Goal: Transaction & Acquisition: Purchase product/service

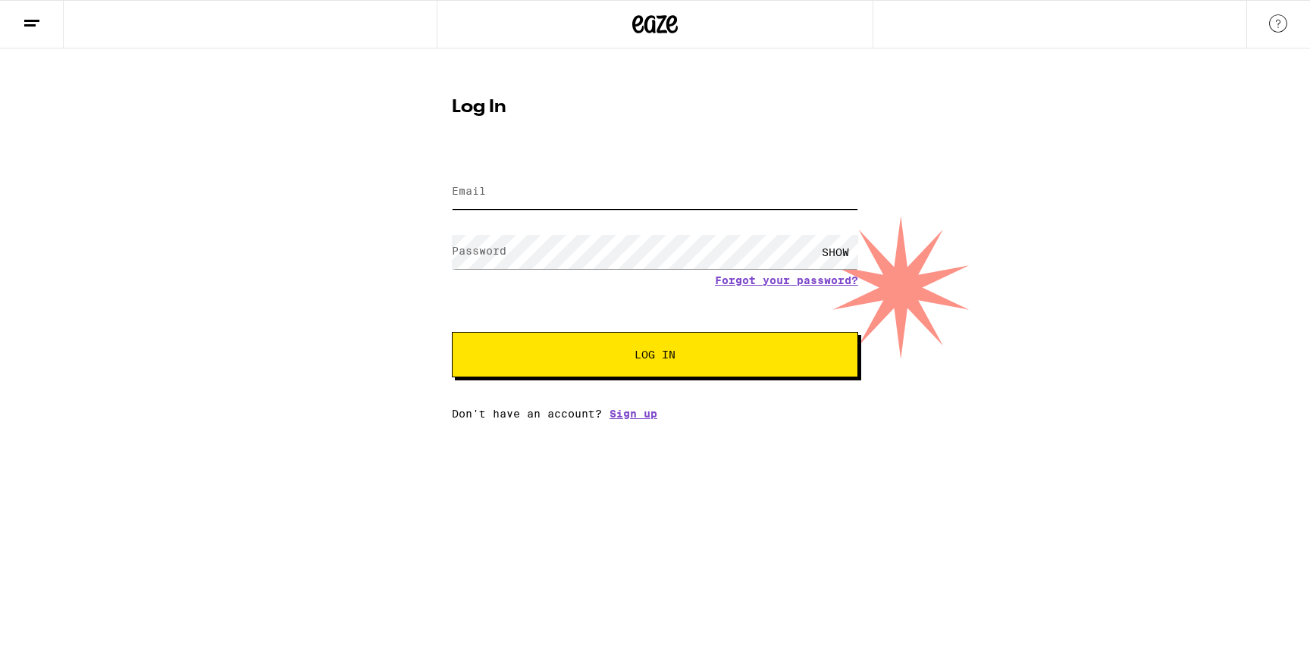
type input "[EMAIL_ADDRESS][DOMAIN_NAME]"
click at [577, 193] on input "[EMAIL_ADDRESS][DOMAIN_NAME]" at bounding box center [655, 192] width 406 height 34
click at [679, 343] on button "Log In" at bounding box center [655, 354] width 406 height 45
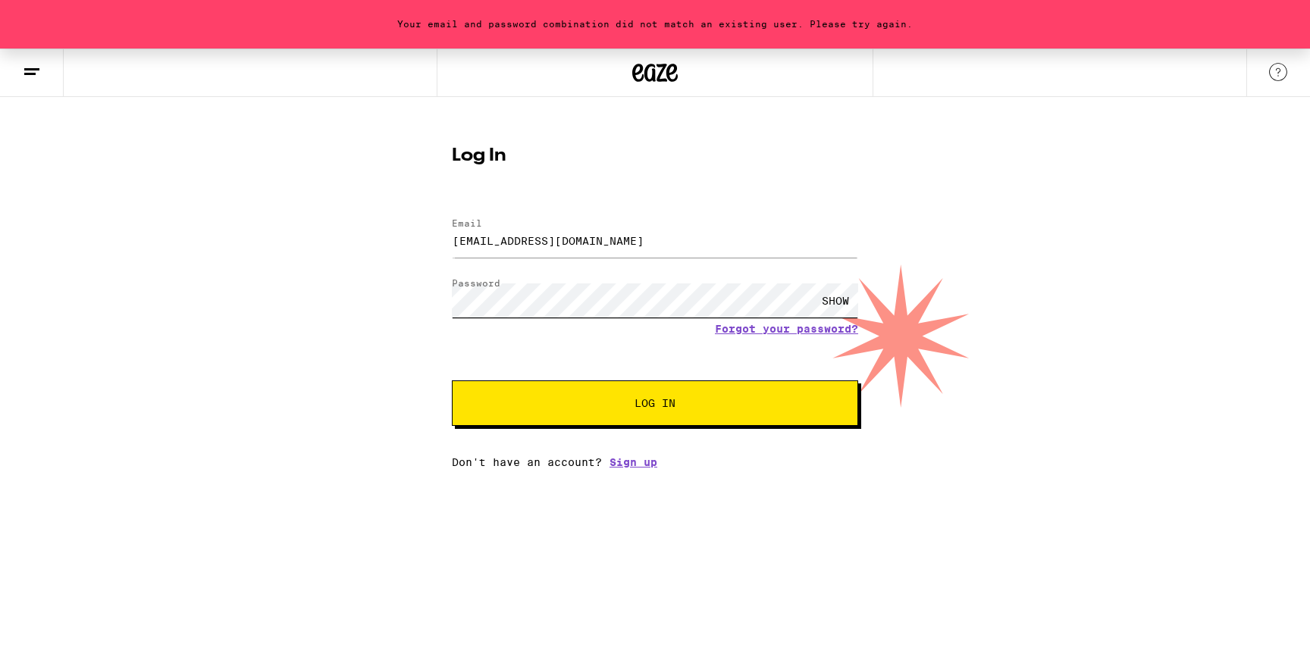
click at [269, 296] on div "Your email and password combination did not match an existing user. Please try …" at bounding box center [655, 259] width 1310 height 420
click at [452, 380] on button "Log In" at bounding box center [655, 402] width 406 height 45
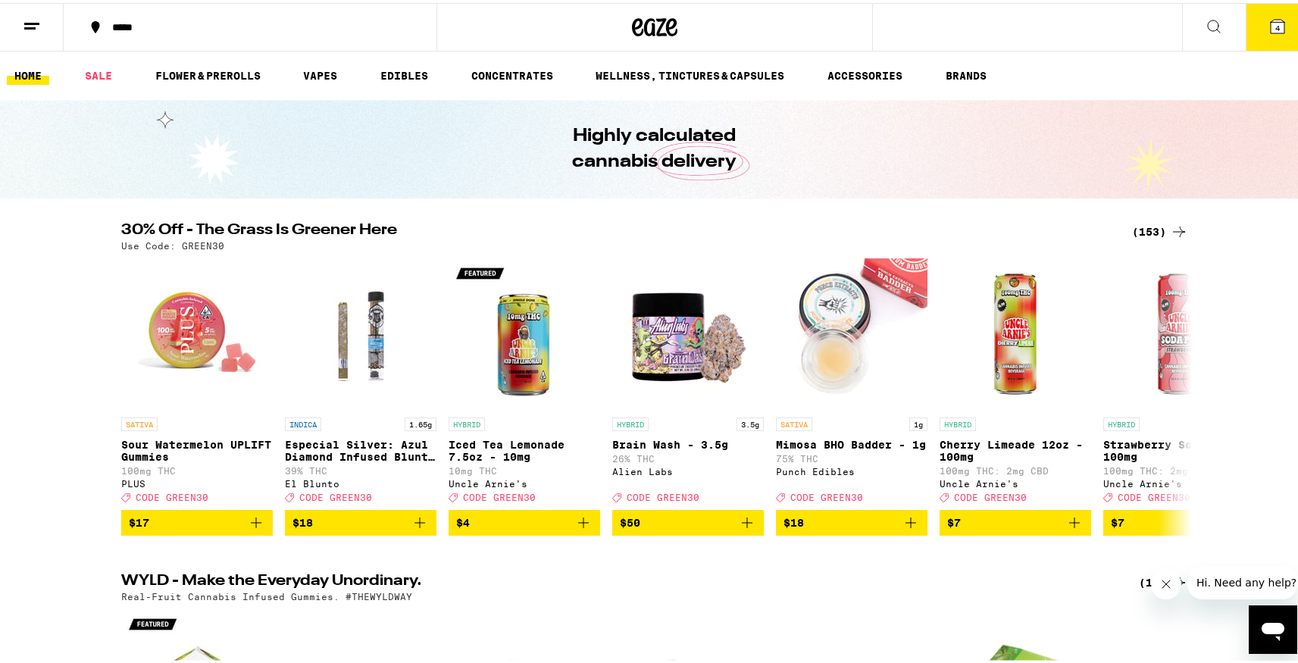
click at [632, 18] on icon at bounding box center [654, 24] width 45 height 27
click at [1205, 20] on icon at bounding box center [1214, 23] width 18 height 18
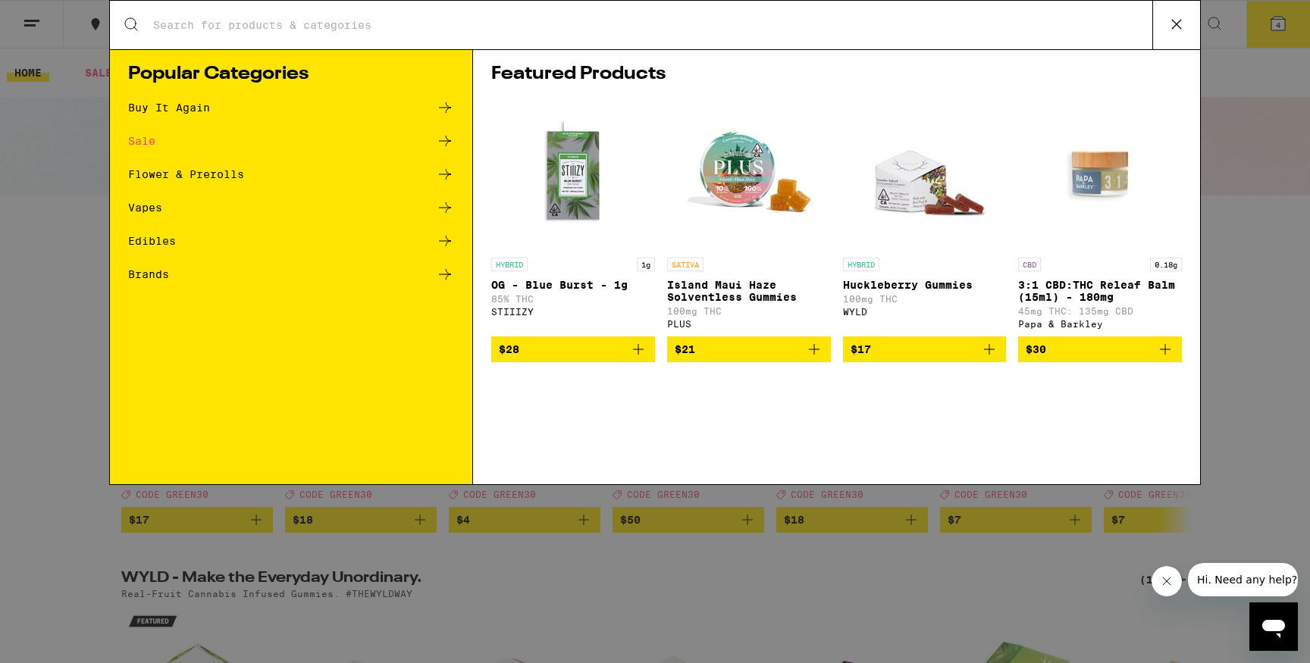
click at [219, 104] on div "Buy It Again" at bounding box center [291, 108] width 326 height 18
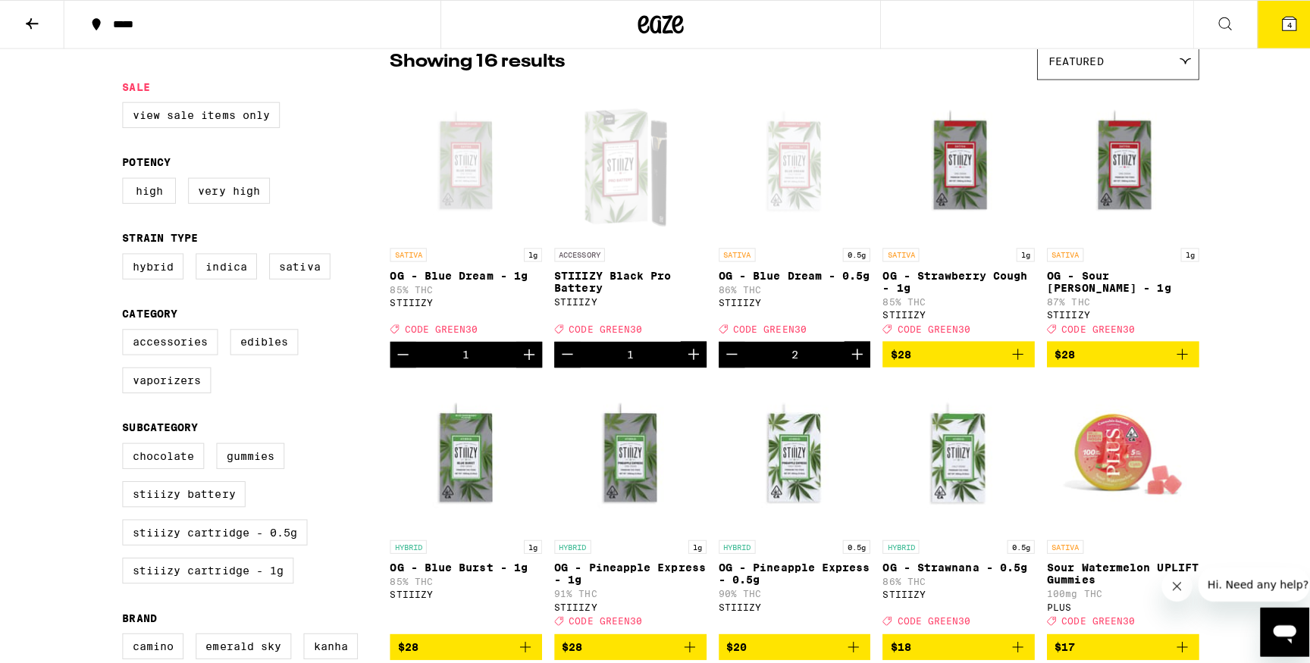
scroll to position [97, 0]
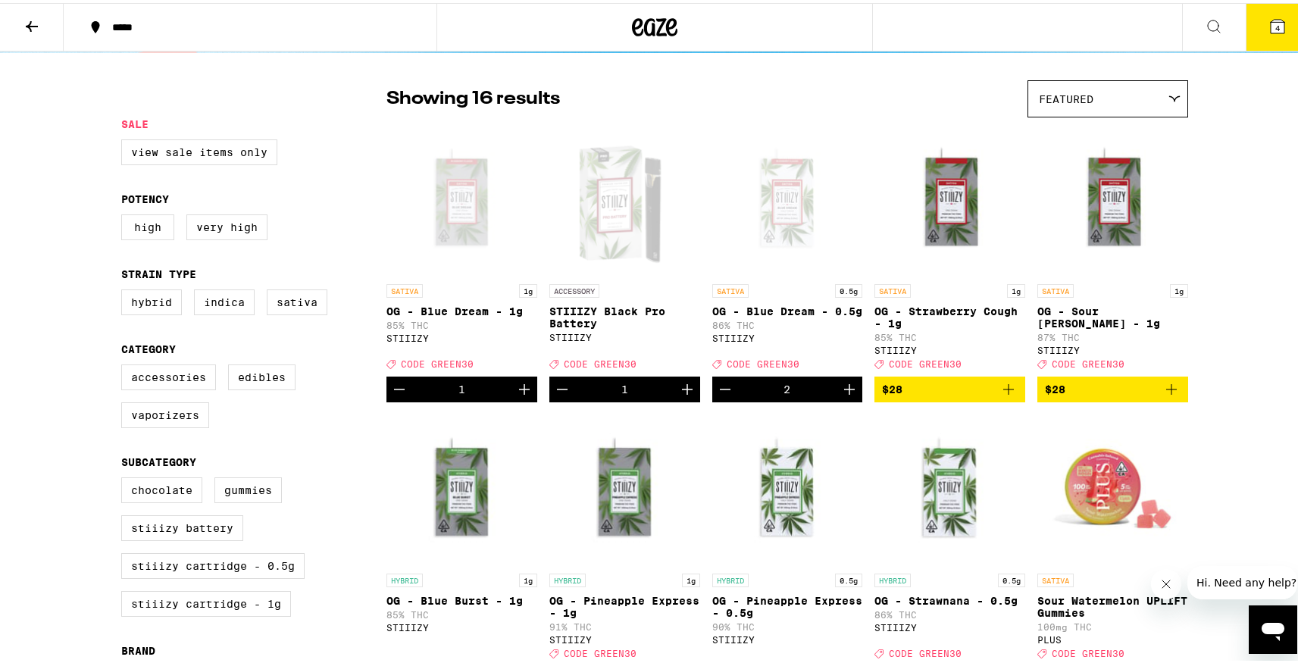
click at [594, 366] on span "CODE GREEN30" at bounding box center [600, 361] width 73 height 10
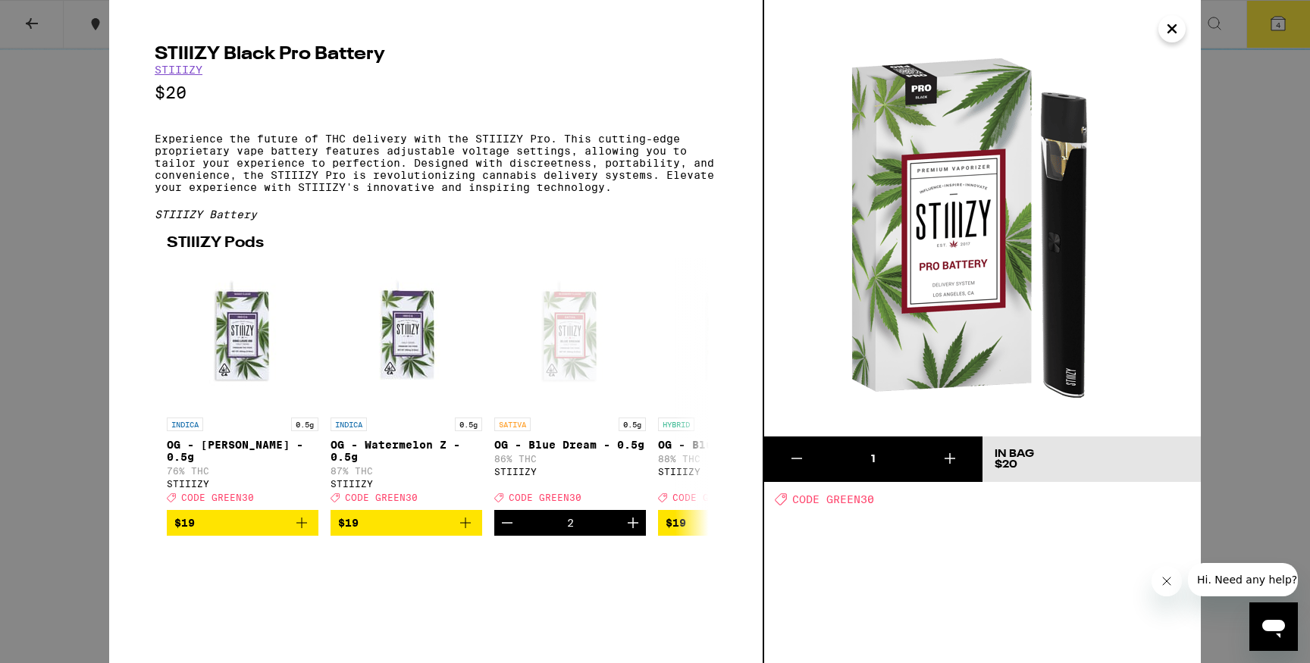
click at [856, 505] on span "CODE GREEN30" at bounding box center [833, 499] width 82 height 12
drag, startPoint x: 830, startPoint y: 499, endPoint x: 887, endPoint y: 499, distance: 56.8
click at [887, 499] on div "Deal Created with Sketch. CODE GREEN30" at bounding box center [988, 499] width 426 height 13
click at [829, 520] on div "1 In Bag $20 Deal Created with Sketch. CODE GREEN30" at bounding box center [982, 331] width 437 height 663
drag, startPoint x: 828, startPoint y: 498, endPoint x: 894, endPoint y: 499, distance: 65.9
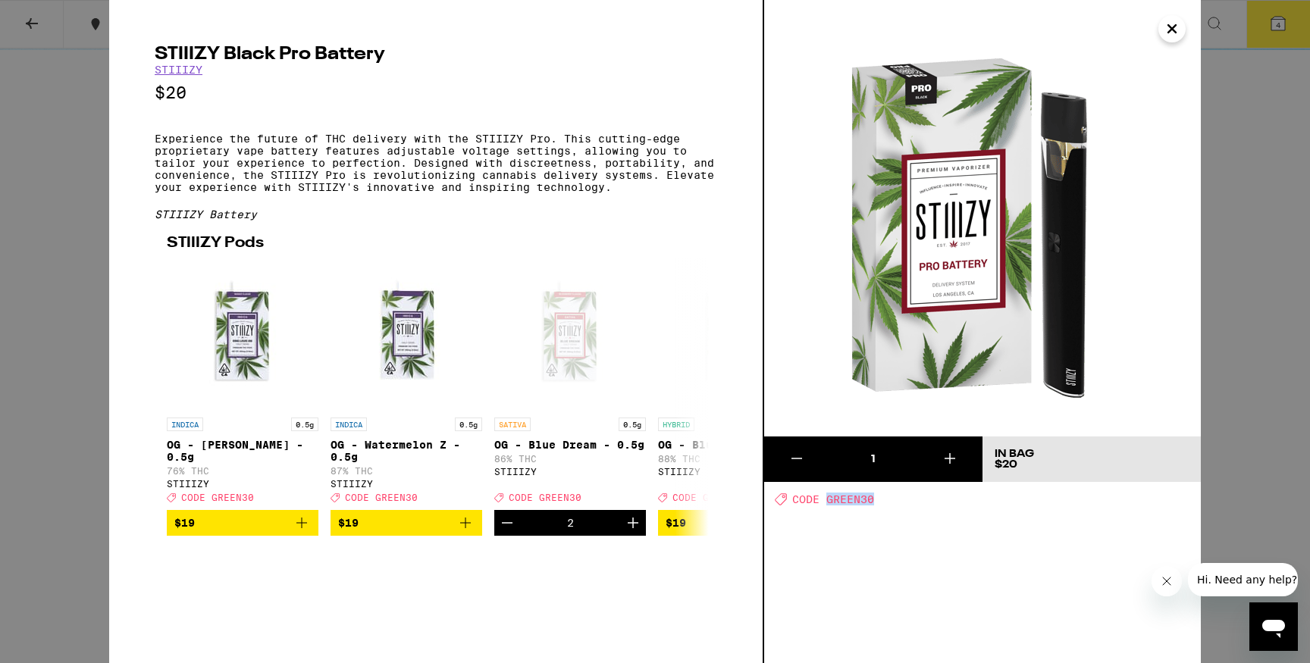
click at [894, 499] on div "Deal Created with Sketch. CODE GREEN30" at bounding box center [988, 499] width 426 height 13
copy span "GREEN30"
click at [628, 532] on icon "Increment" at bounding box center [633, 523] width 18 height 18
click at [501, 532] on icon "Decrement" at bounding box center [507, 523] width 18 height 18
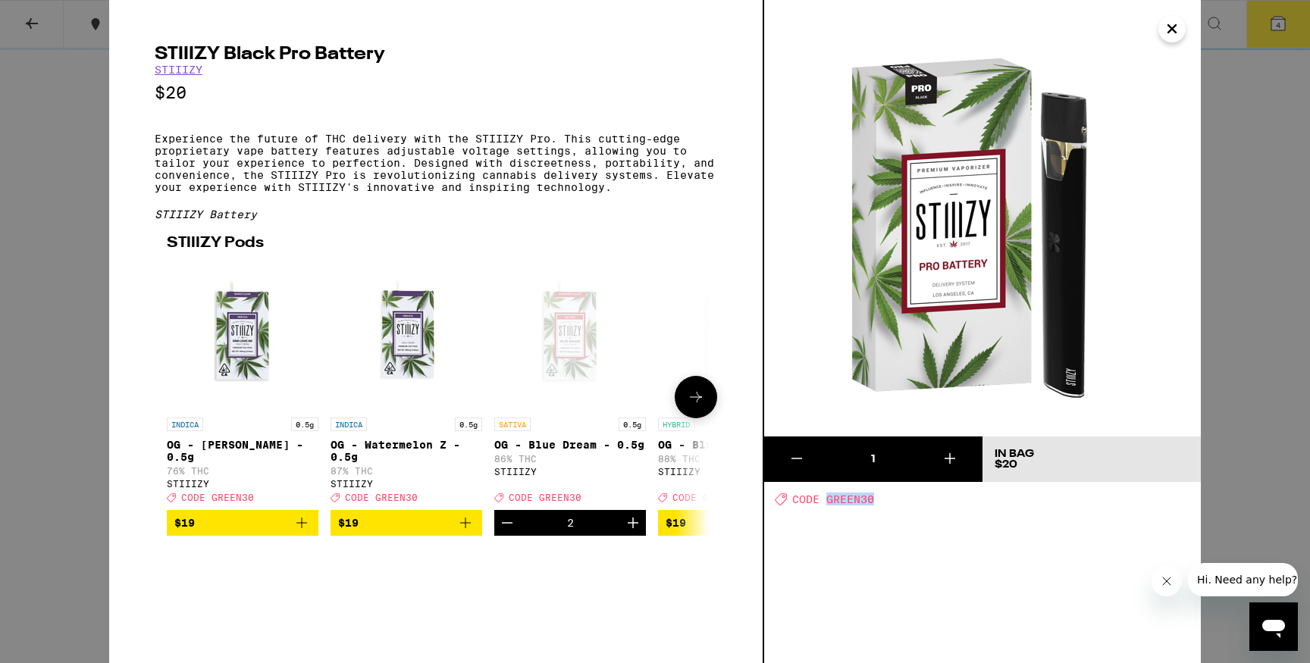
click at [562, 330] on div "Open page for OG - Blue Dream - 0.5g from STIIIZY" at bounding box center [570, 334] width 152 height 152
click at [573, 410] on div "Open page for OG - Blue Dream - 0.5g from STIIIZY" at bounding box center [570, 334] width 152 height 152
click at [580, 451] on p "OG - Blue Dream - 0.5g" at bounding box center [570, 445] width 152 height 12
click at [1164, 31] on icon "Close" at bounding box center [1172, 28] width 18 height 23
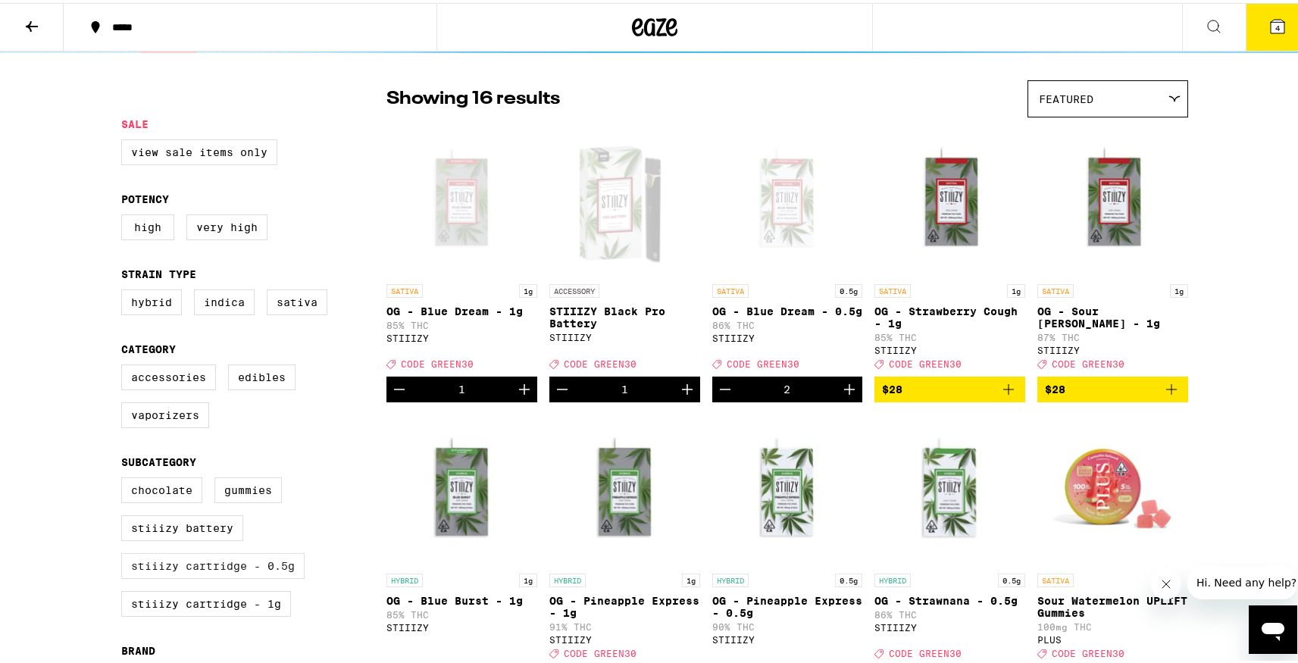
click at [253, 576] on label "STIIIZY Cartridge - 0.5g" at bounding box center [212, 563] width 183 height 26
click at [125, 478] on input "STIIIZY Cartridge - 0.5g" at bounding box center [124, 477] width 1 height 1
checkbox input "true"
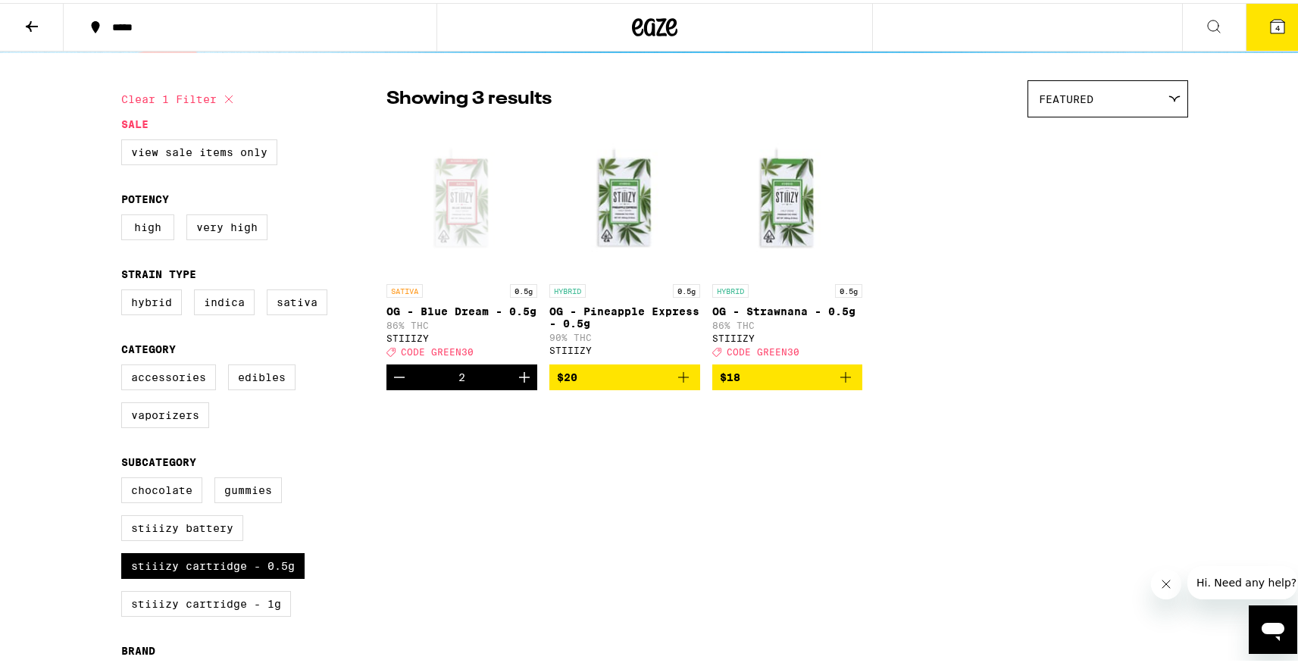
click at [472, 217] on div "Open page for OG - Blue Dream - 0.5g from STIIIZY" at bounding box center [462, 198] width 151 height 152
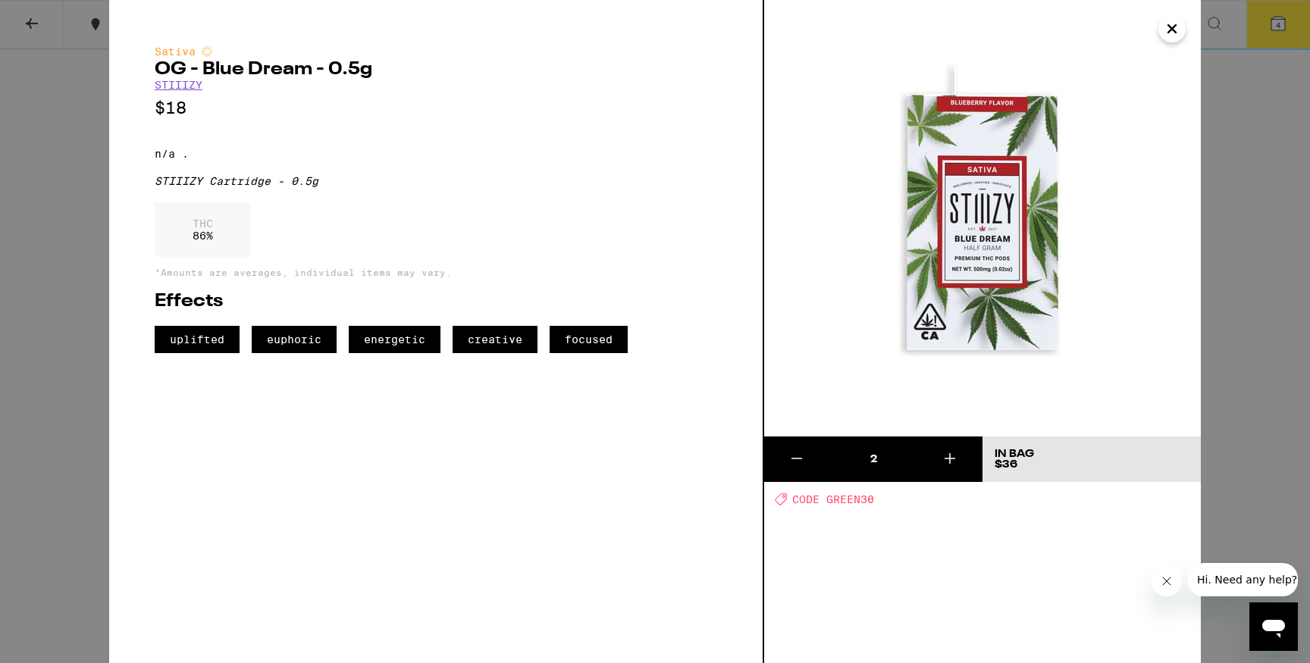
click at [201, 220] on div "THC 86 %" at bounding box center [203, 229] width 96 height 55
click at [1182, 38] on button "Close" at bounding box center [1171, 28] width 27 height 27
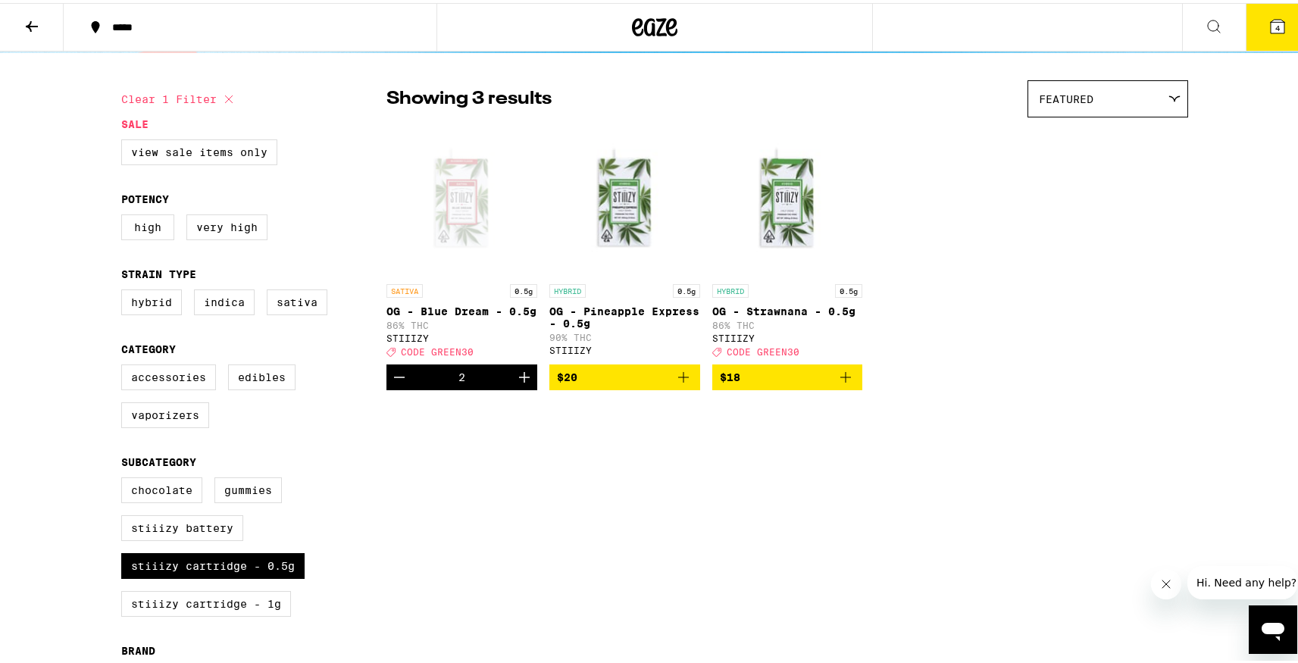
click at [1251, 18] on button "4" at bounding box center [1278, 24] width 64 height 47
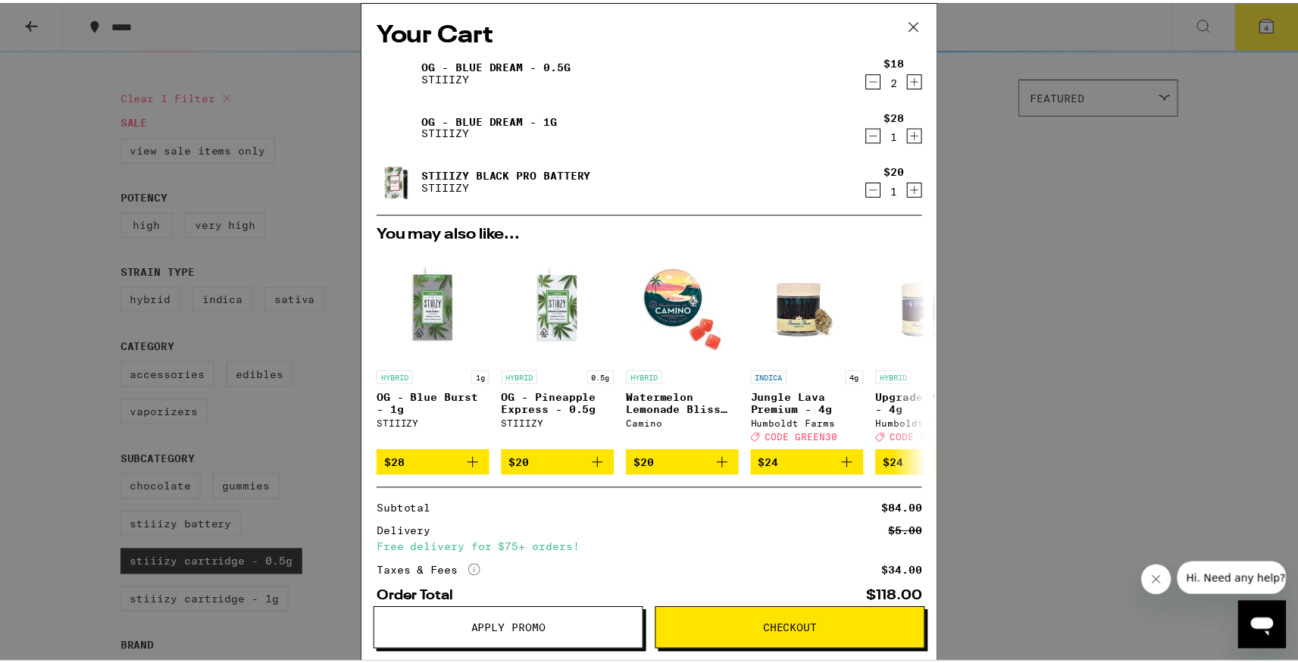
scroll to position [90, 0]
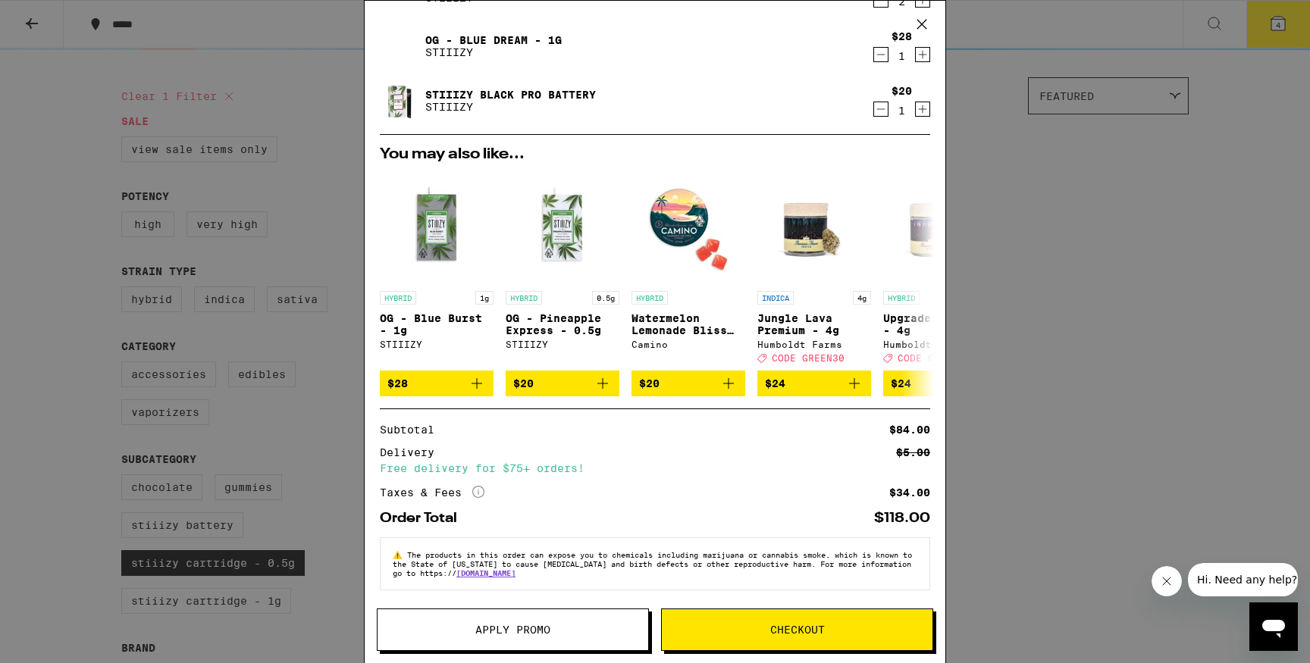
click at [925, 23] on icon at bounding box center [921, 24] width 23 height 23
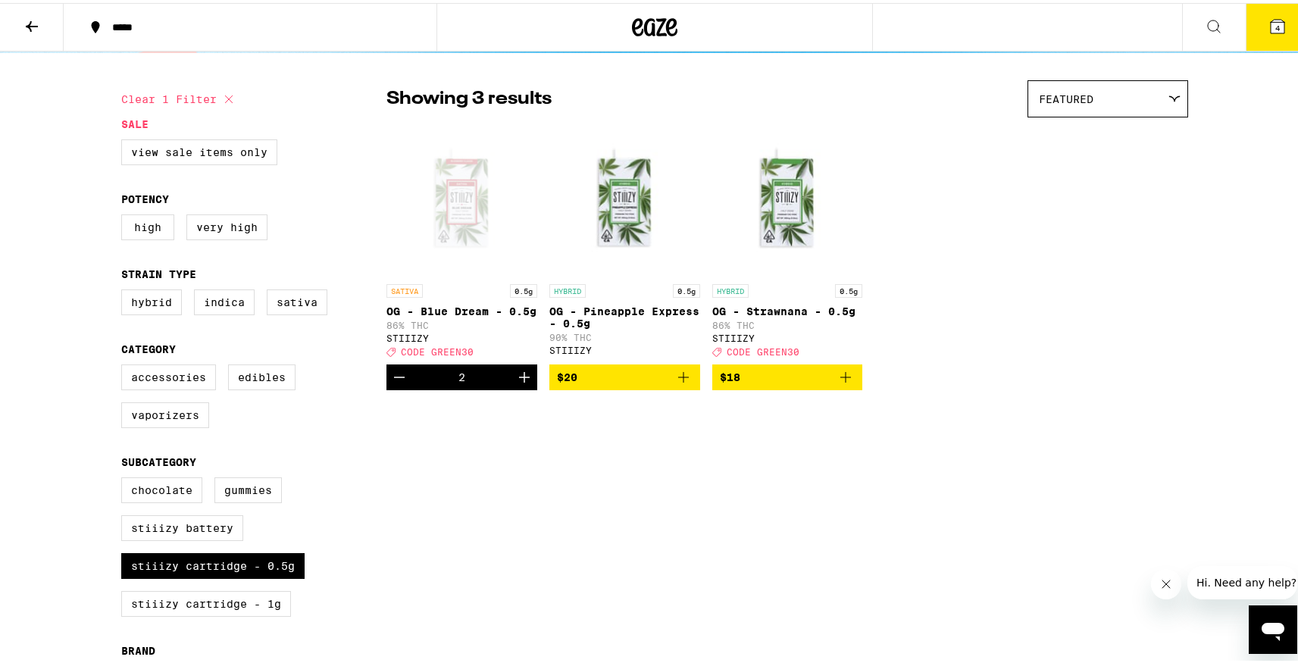
click at [1271, 26] on icon at bounding box center [1278, 24] width 14 height 14
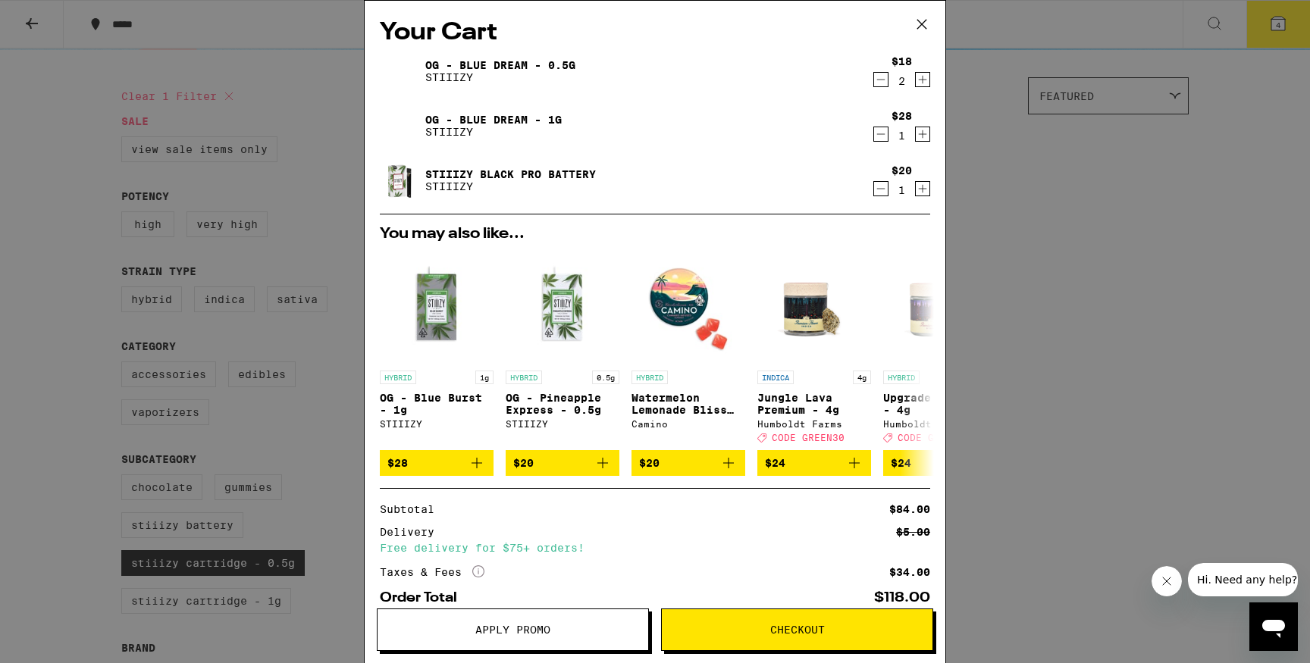
click at [874, 187] on icon "Decrement" at bounding box center [881, 189] width 14 height 18
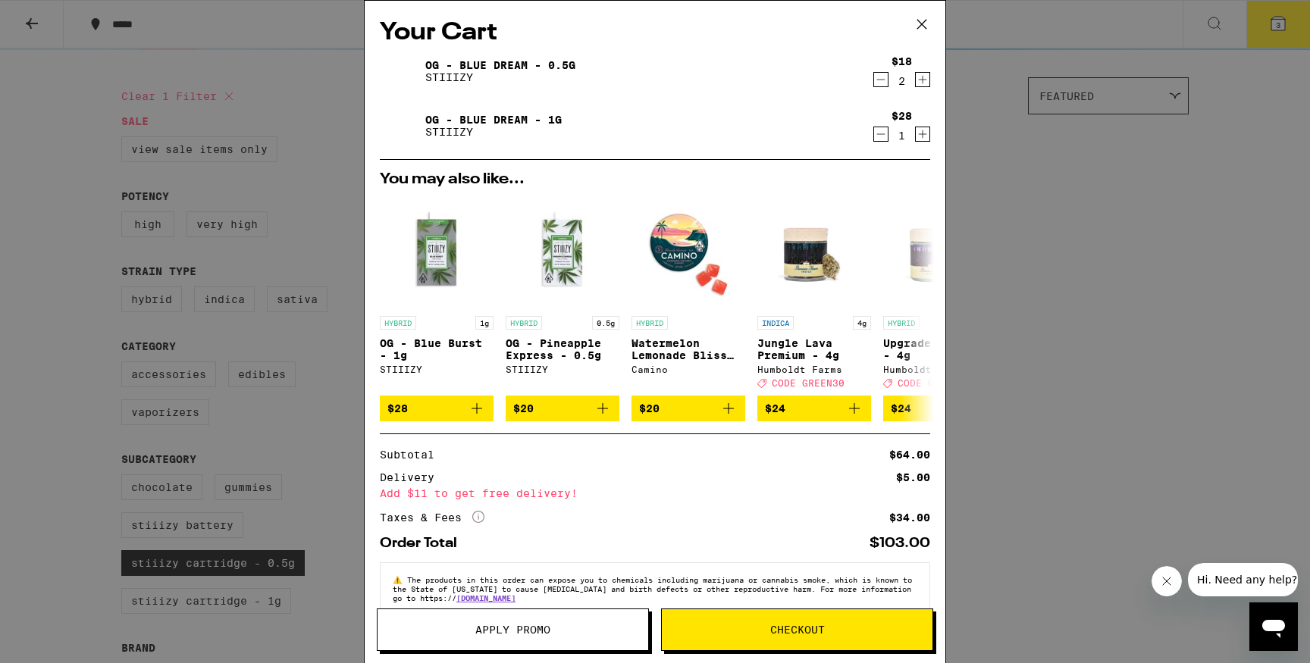
click at [916, 81] on icon "Increment" at bounding box center [923, 79] width 14 height 18
click at [56, 421] on div "Your Cart OG - Blue Dream - 0.5g STIIIZY $18 3 OG - Blue Dream - 1g STIIIZY $28…" at bounding box center [655, 331] width 1310 height 663
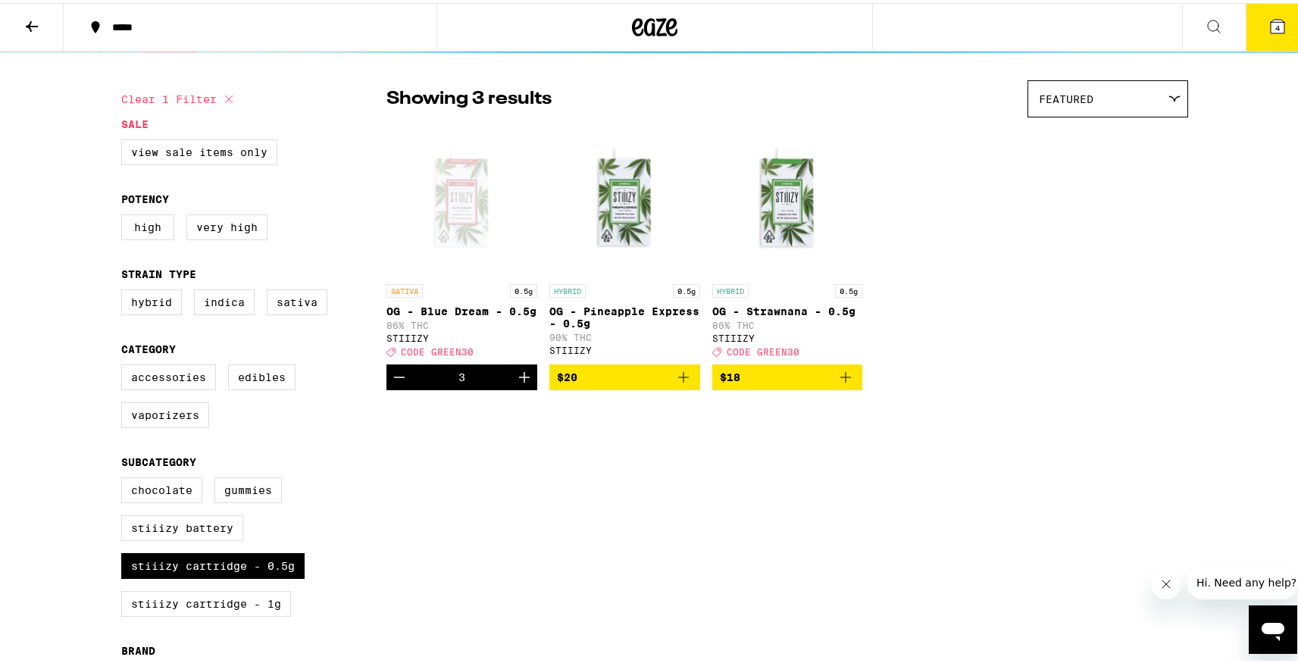
click at [1276, 20] on span "4" at bounding box center [1278, 24] width 5 height 9
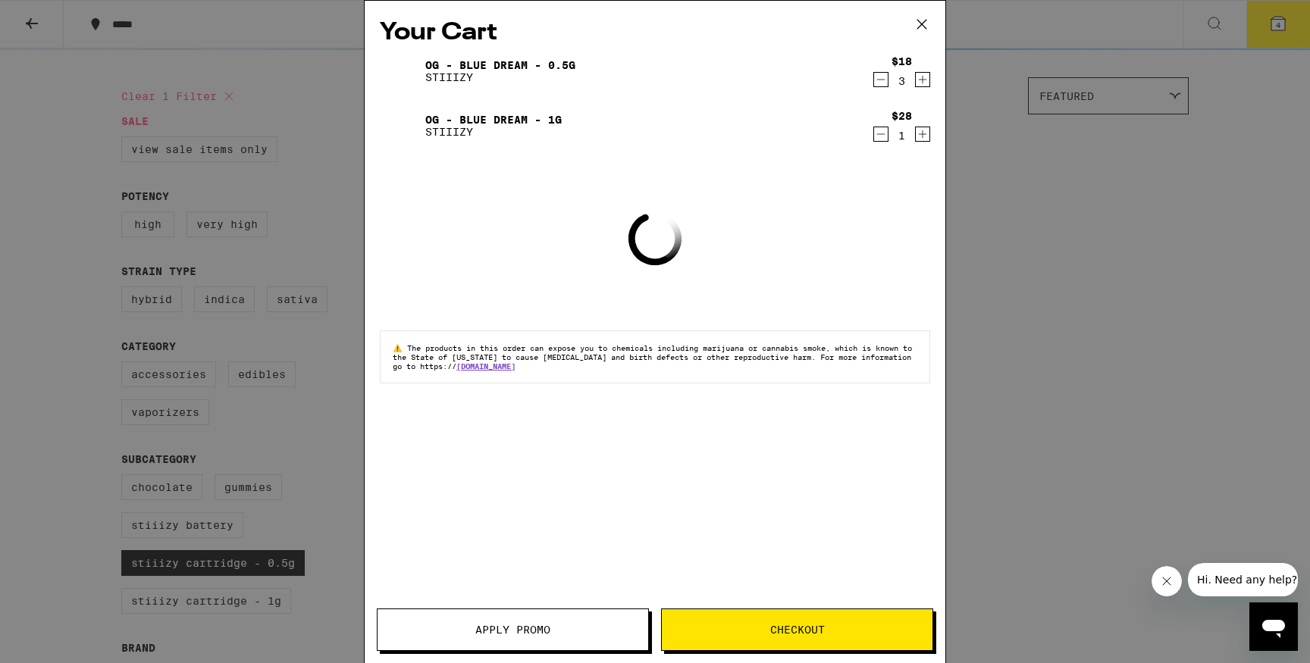
click at [544, 634] on span "Apply Promo" at bounding box center [512, 630] width 75 height 11
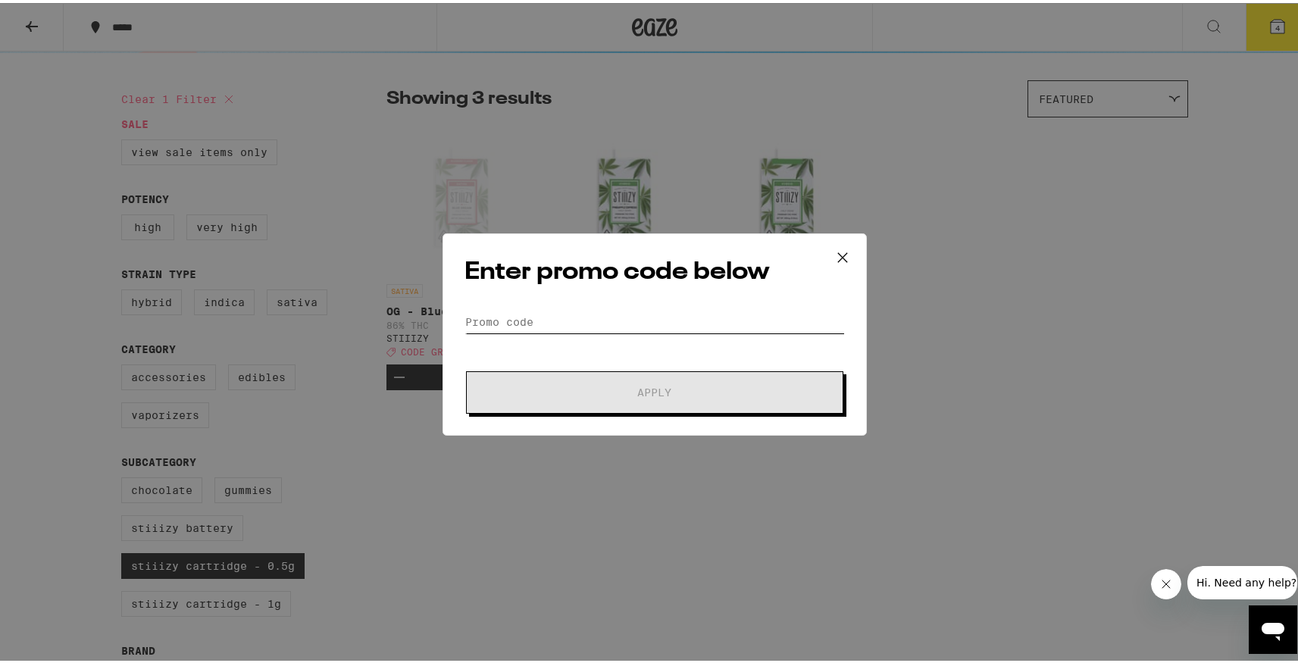
click at [591, 312] on input "Promo Code" at bounding box center [655, 319] width 380 height 23
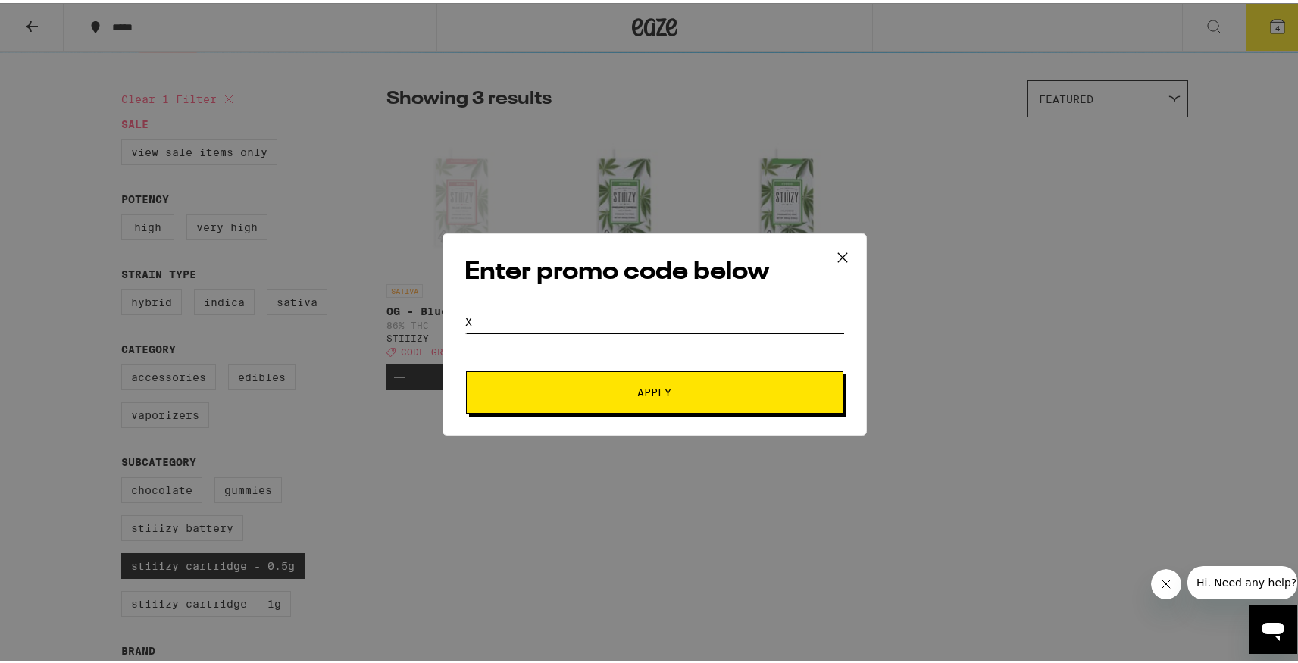
paste input "GREEN30"
click at [465, 319] on input "xGREEN30" at bounding box center [655, 319] width 380 height 23
type input "GREEN30"
click at [672, 389] on span "Apply" at bounding box center [654, 389] width 273 height 11
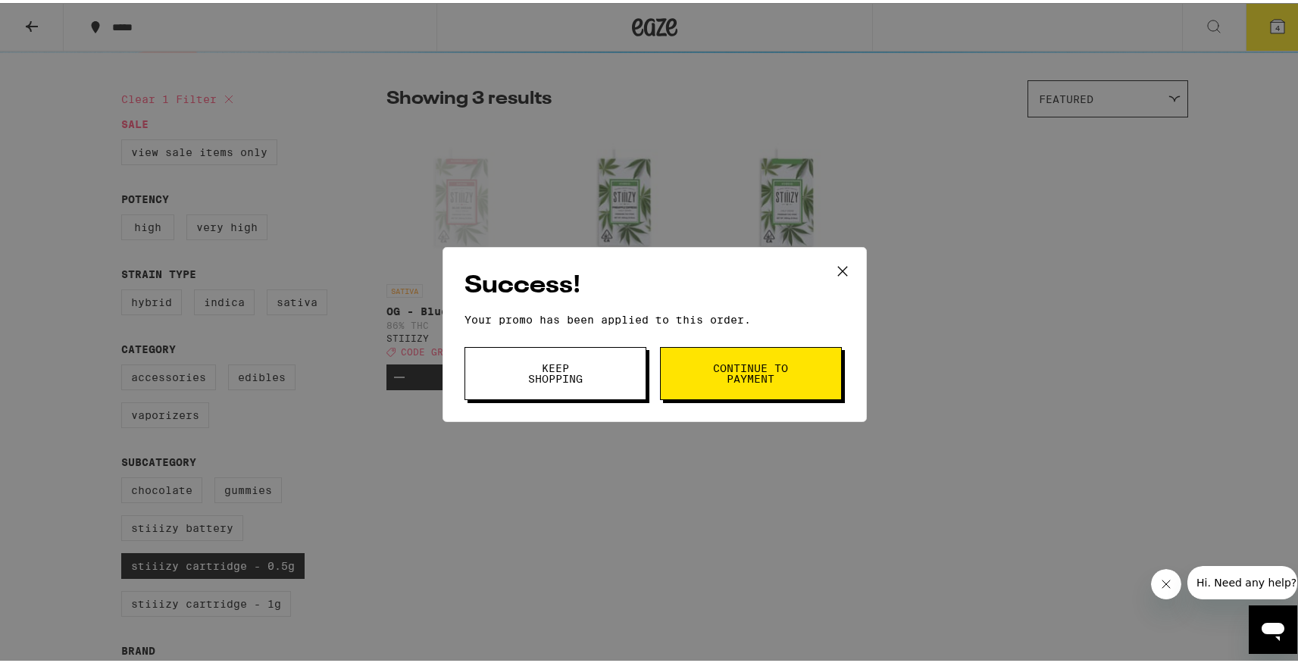
click at [715, 377] on span "Continue to payment" at bounding box center [750, 370] width 77 height 21
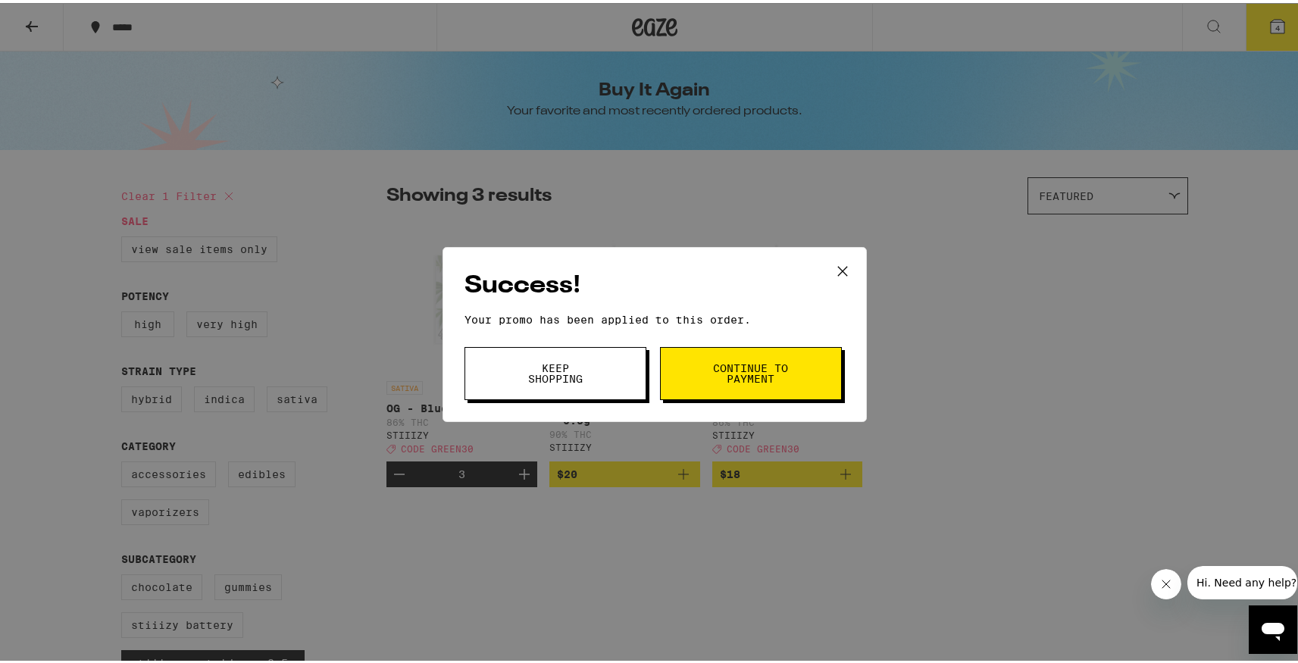
click at [517, 377] on span "Keep Shopping" at bounding box center [555, 370] width 77 height 21
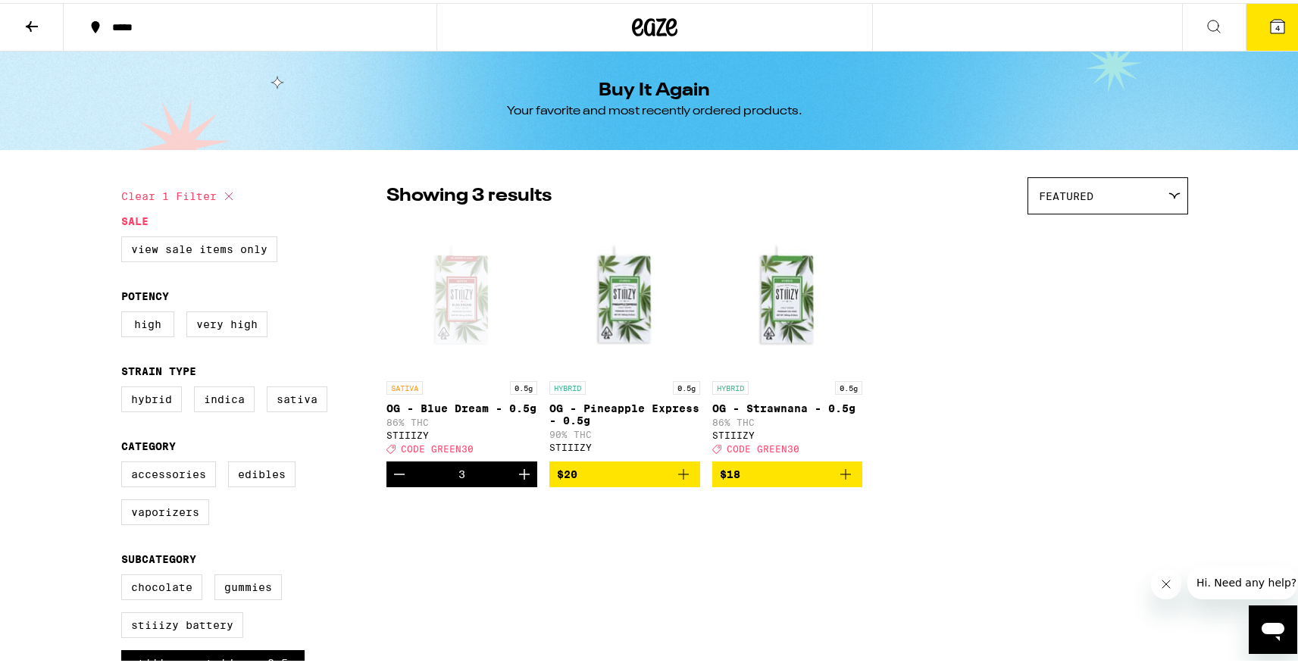
click at [520, 477] on icon "Increment" at bounding box center [524, 471] width 11 height 11
click at [440, 330] on div "Open page for OG - Blue Dream - 0.5g from STIIIZY" at bounding box center [462, 295] width 151 height 152
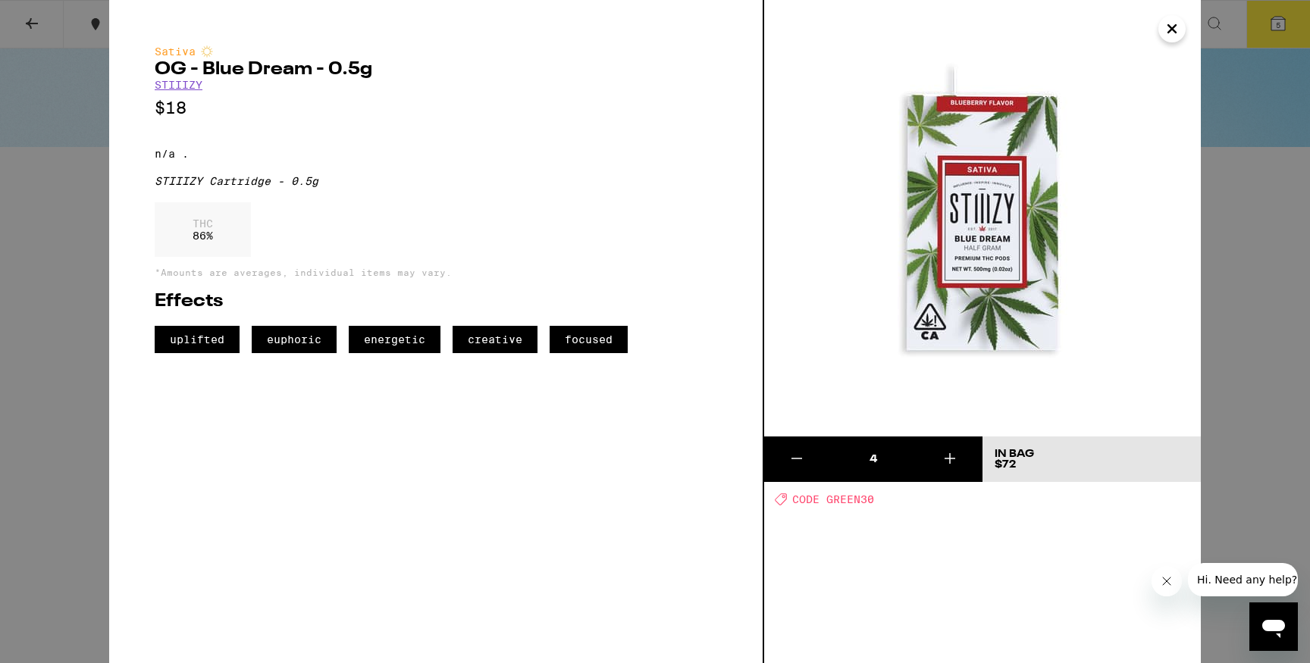
click at [1171, 28] on icon "Close" at bounding box center [1172, 29] width 8 height 8
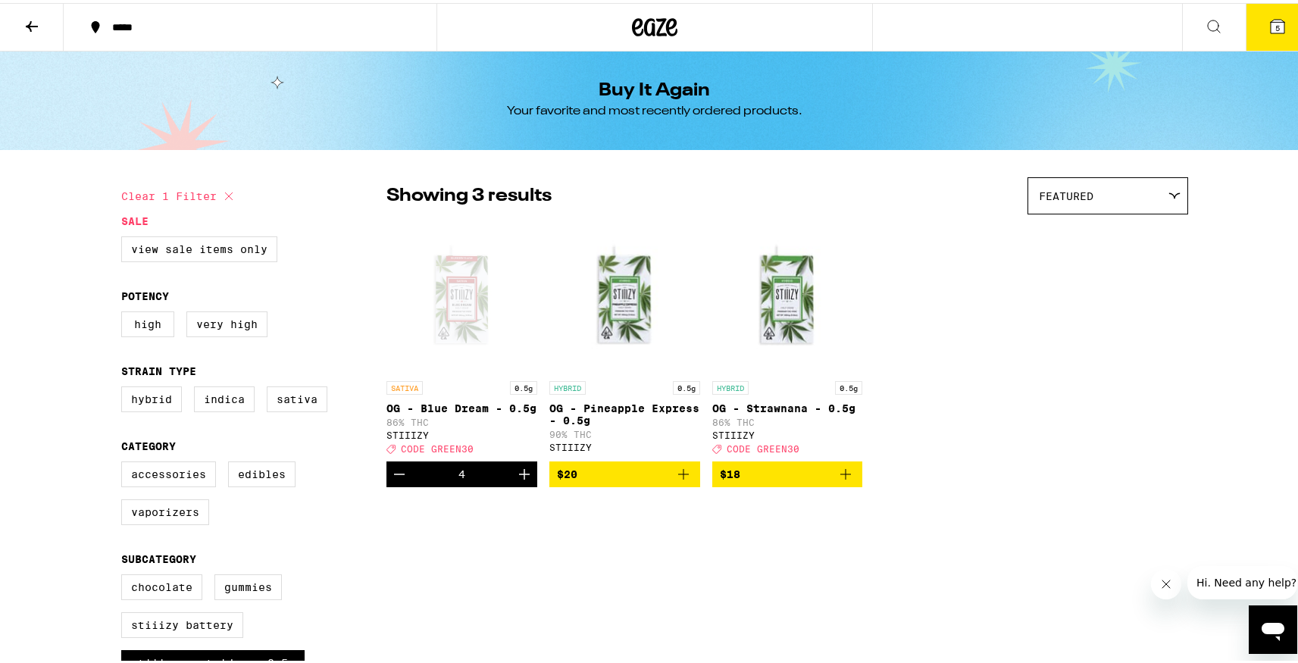
click at [44, 28] on button at bounding box center [32, 25] width 64 height 48
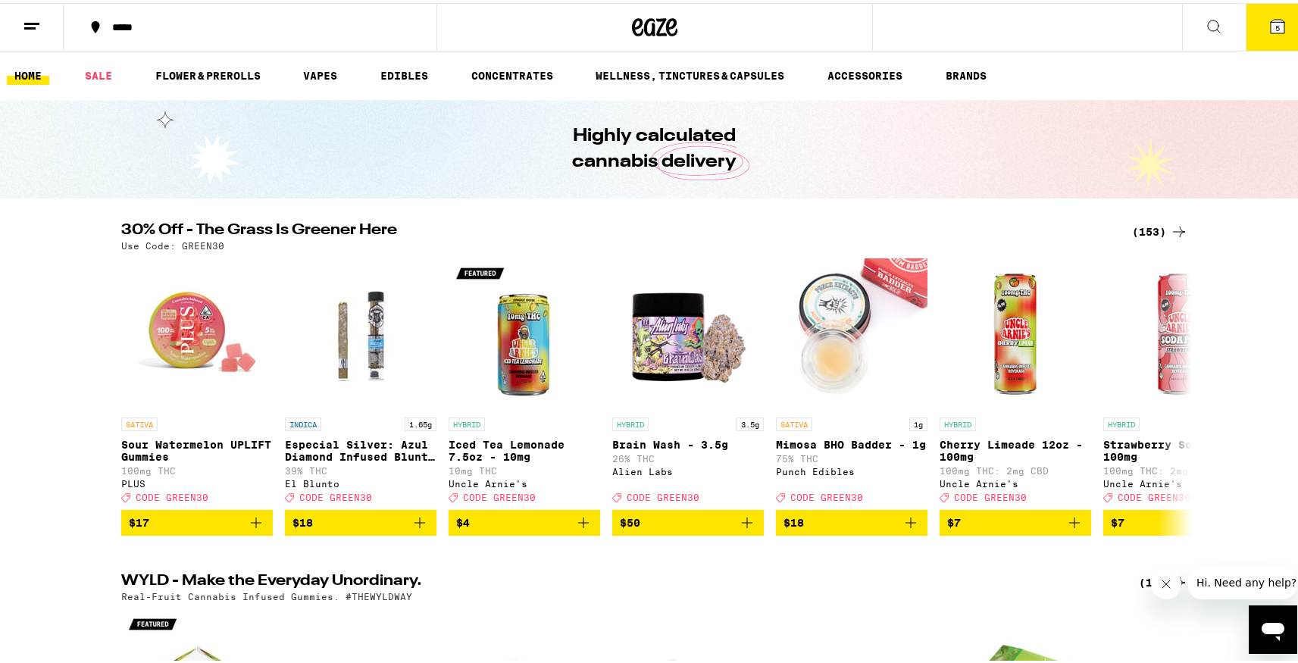
click at [1182, 24] on button at bounding box center [1214, 25] width 64 height 48
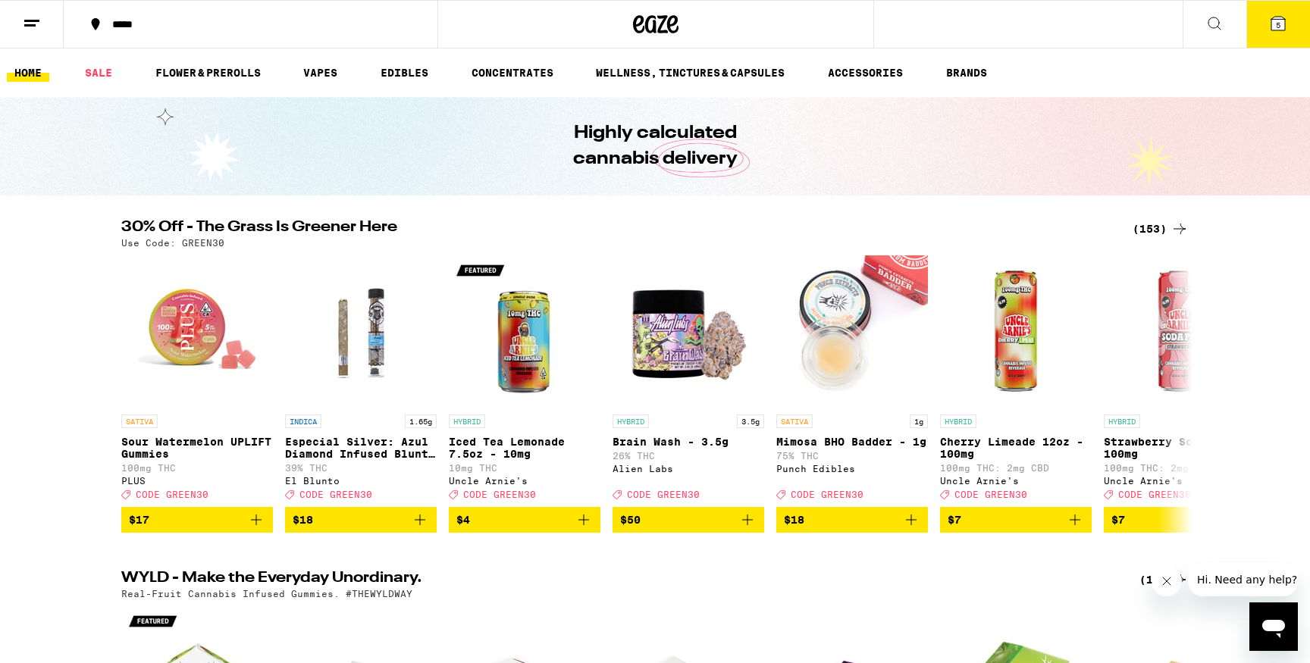
click at [1208, 27] on div "Search for Products Popular Categories Buy It Again Sale Flower & Prerolls Vape…" at bounding box center [655, 331] width 1310 height 663
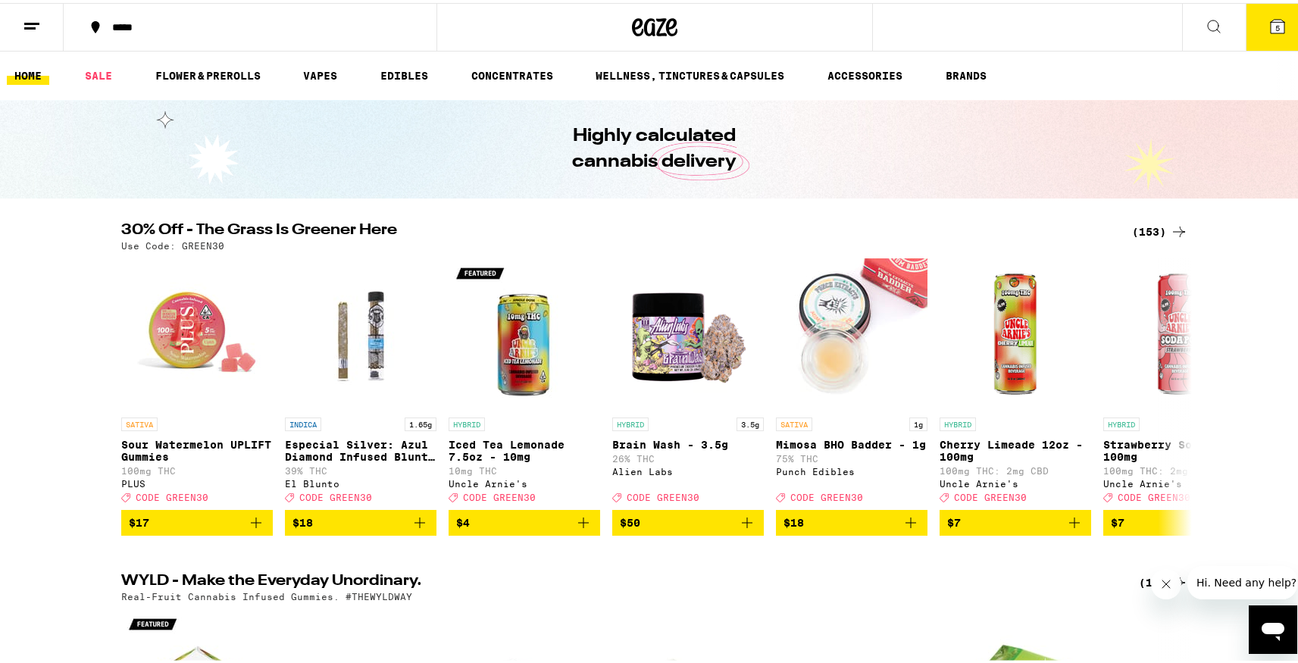
click at [1208, 27] on icon at bounding box center [1214, 23] width 12 height 12
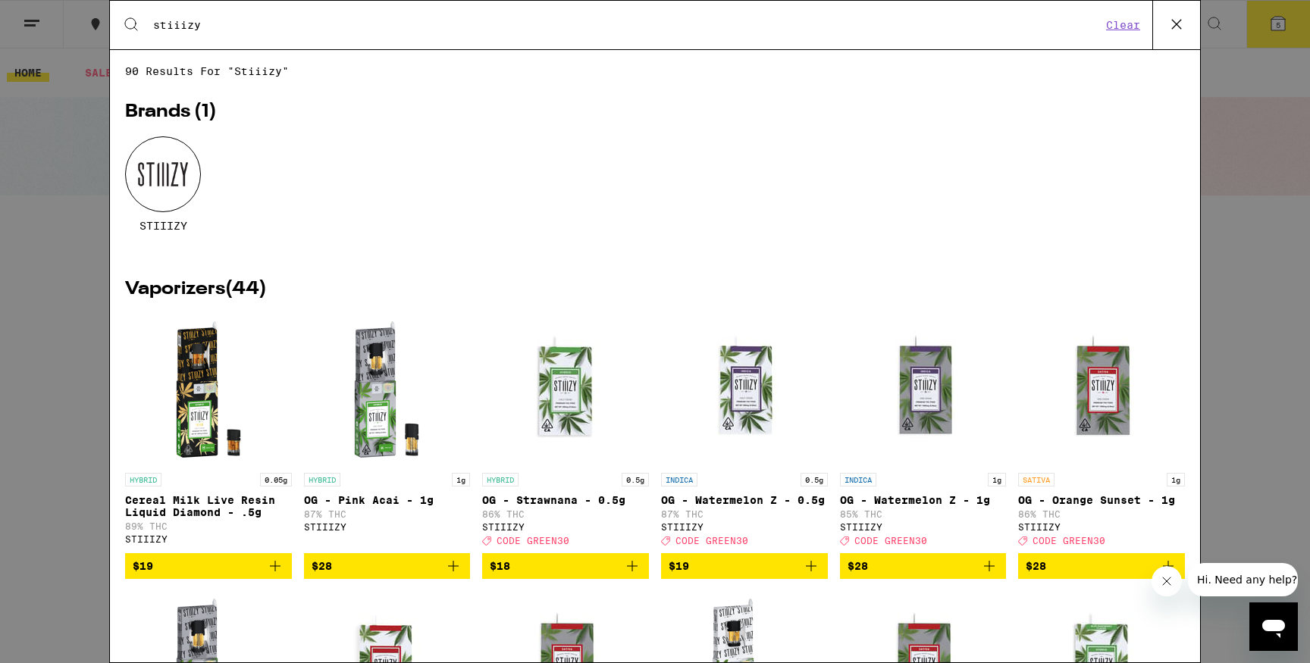
type input "stiiizy"
click at [174, 186] on div at bounding box center [163, 174] width 76 height 76
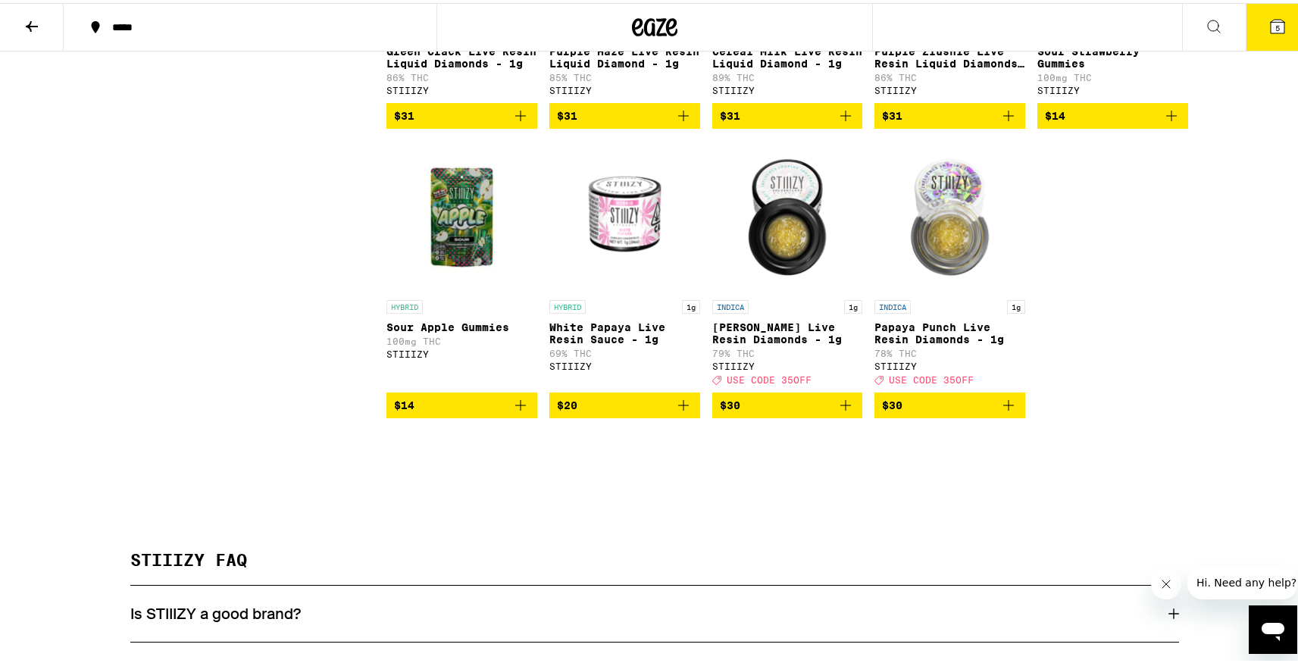
scroll to position [5185, 0]
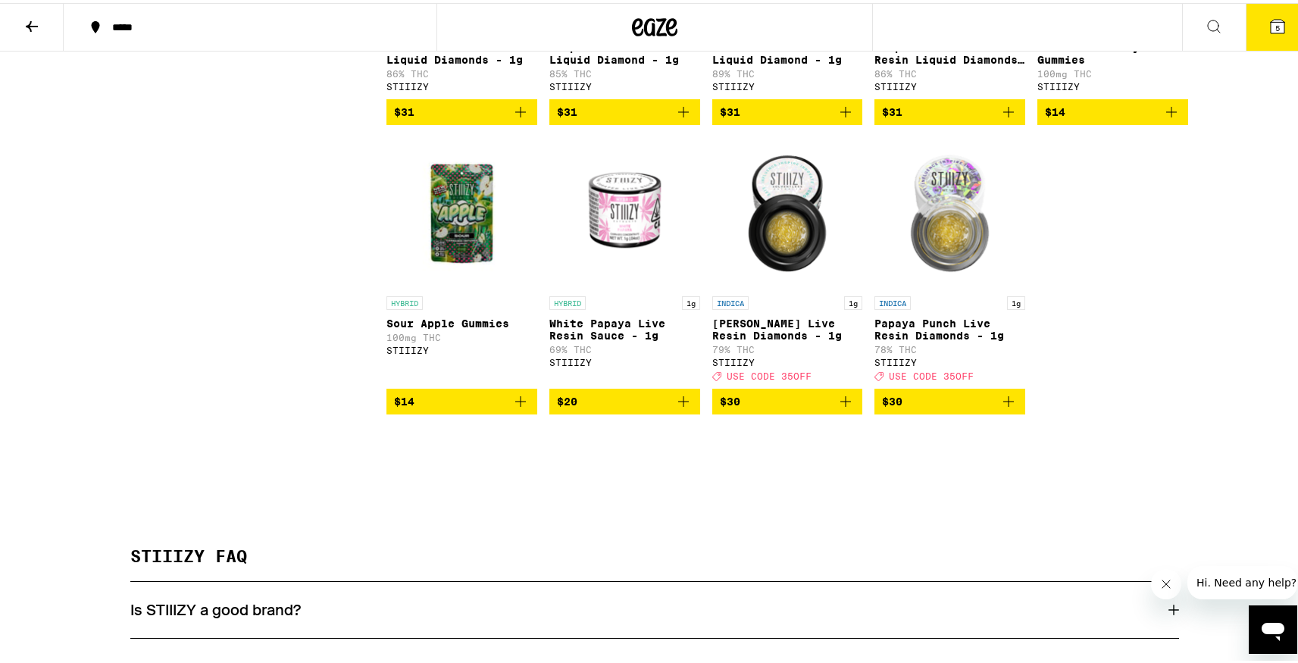
click at [688, 122] on button "$31" at bounding box center [625, 109] width 151 height 26
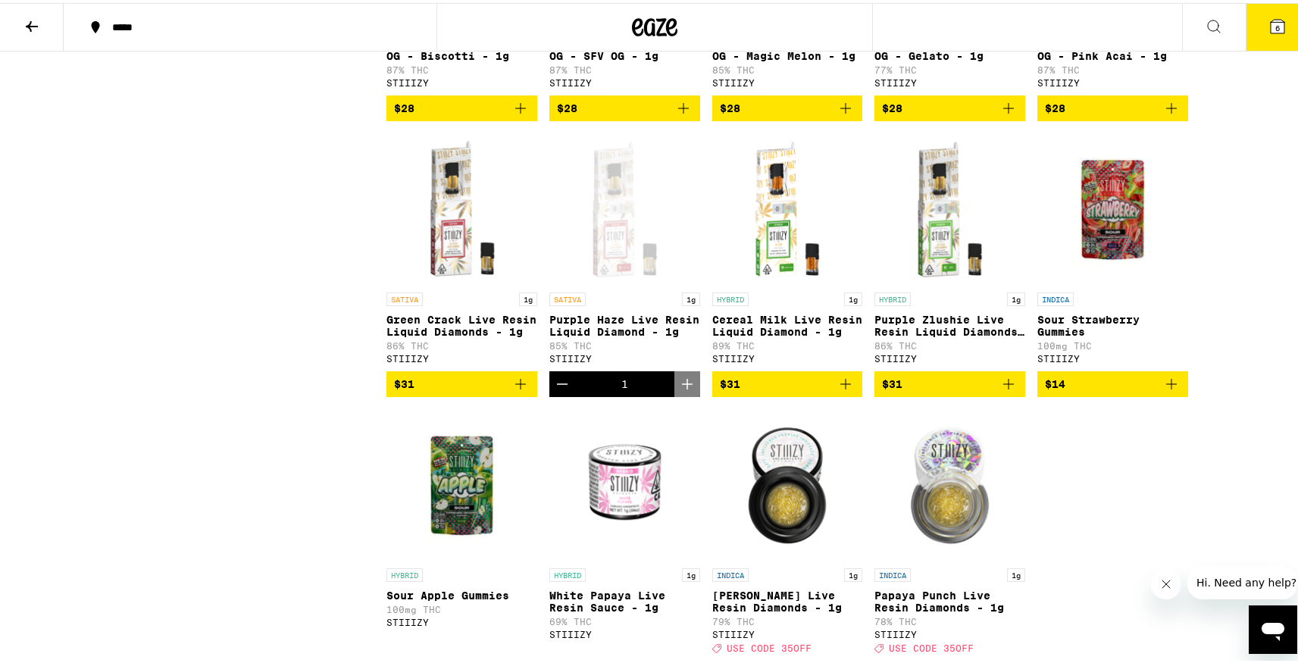
scroll to position [4910, 0]
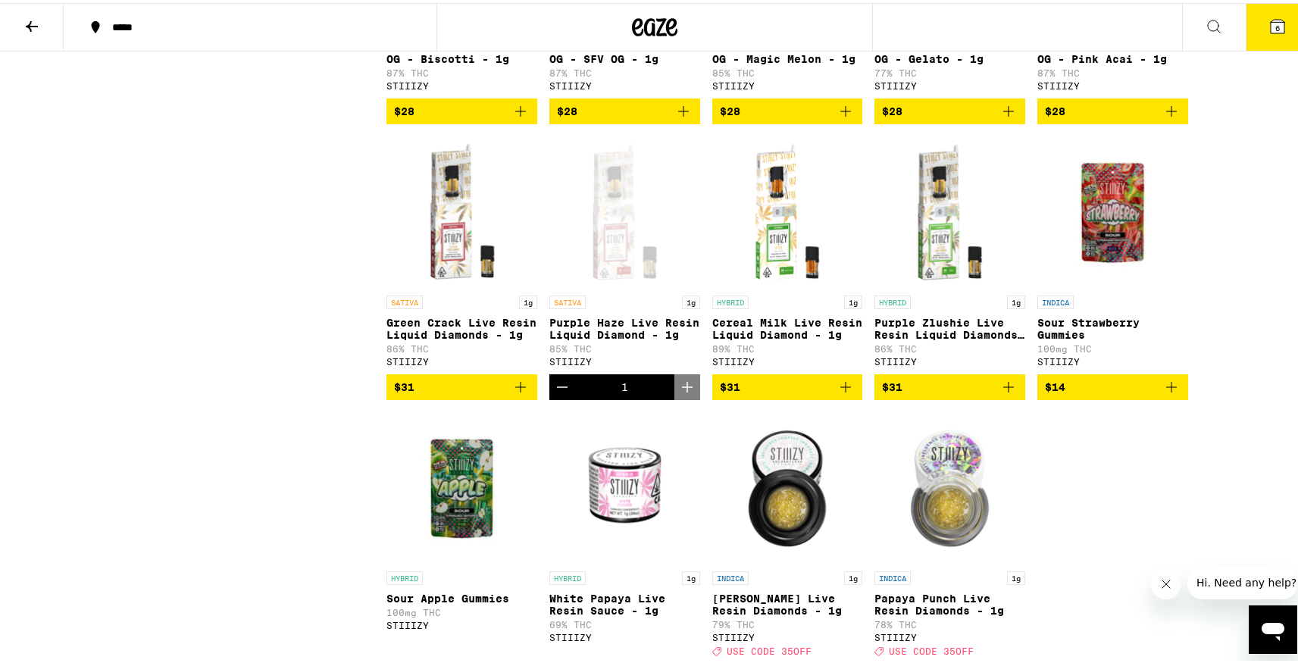
click at [620, 285] on div "Open page for Purple Haze Live Resin Liquid Diamond - 1g from STIIIZY" at bounding box center [625, 209] width 151 height 152
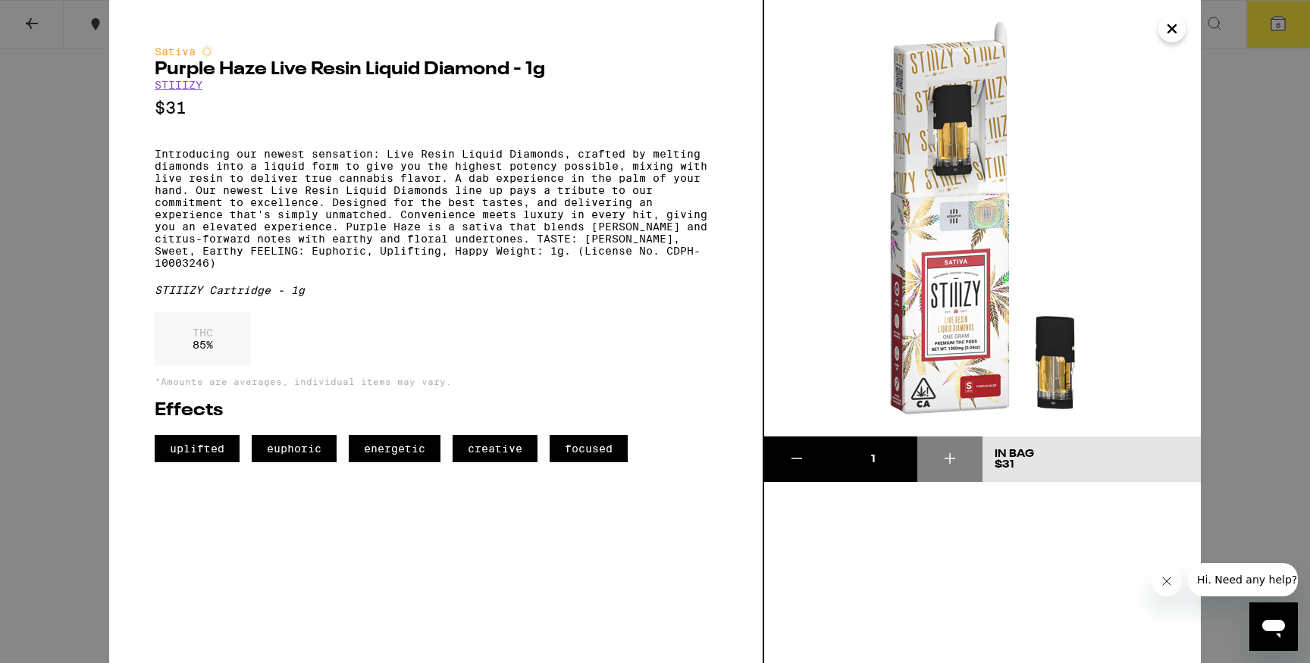
click at [1173, 22] on icon "Close" at bounding box center [1172, 28] width 18 height 23
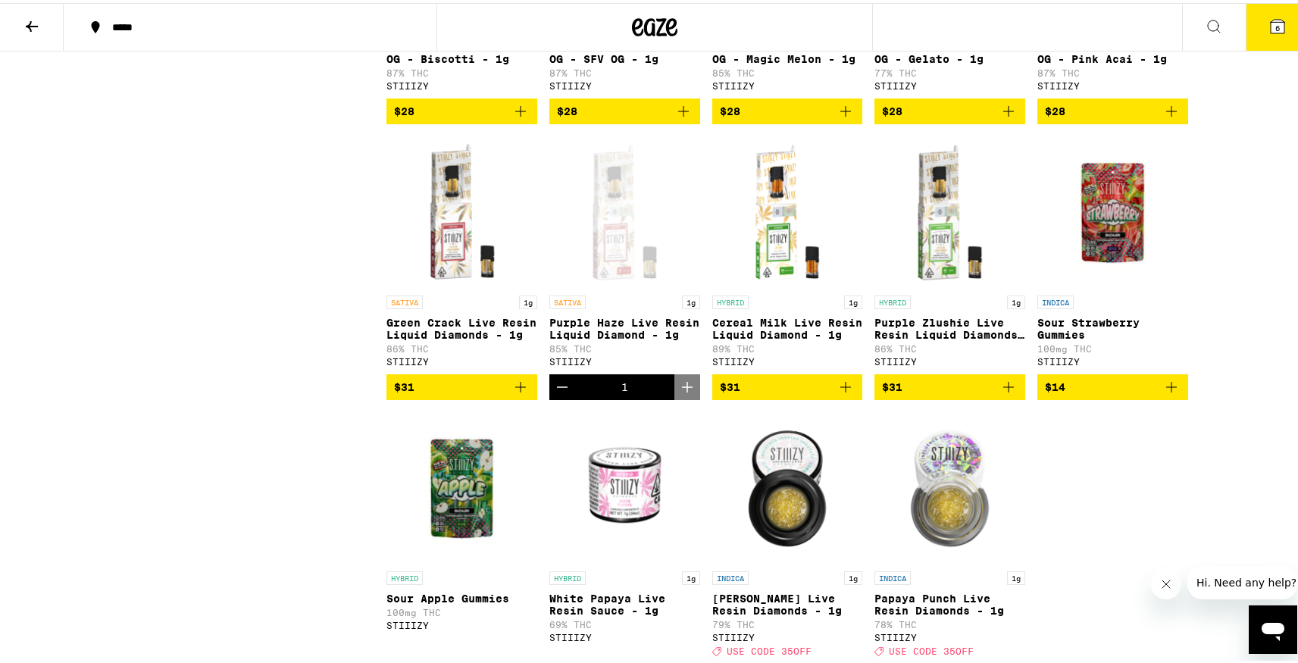
click at [555, 393] on icon "Decrement" at bounding box center [562, 384] width 18 height 18
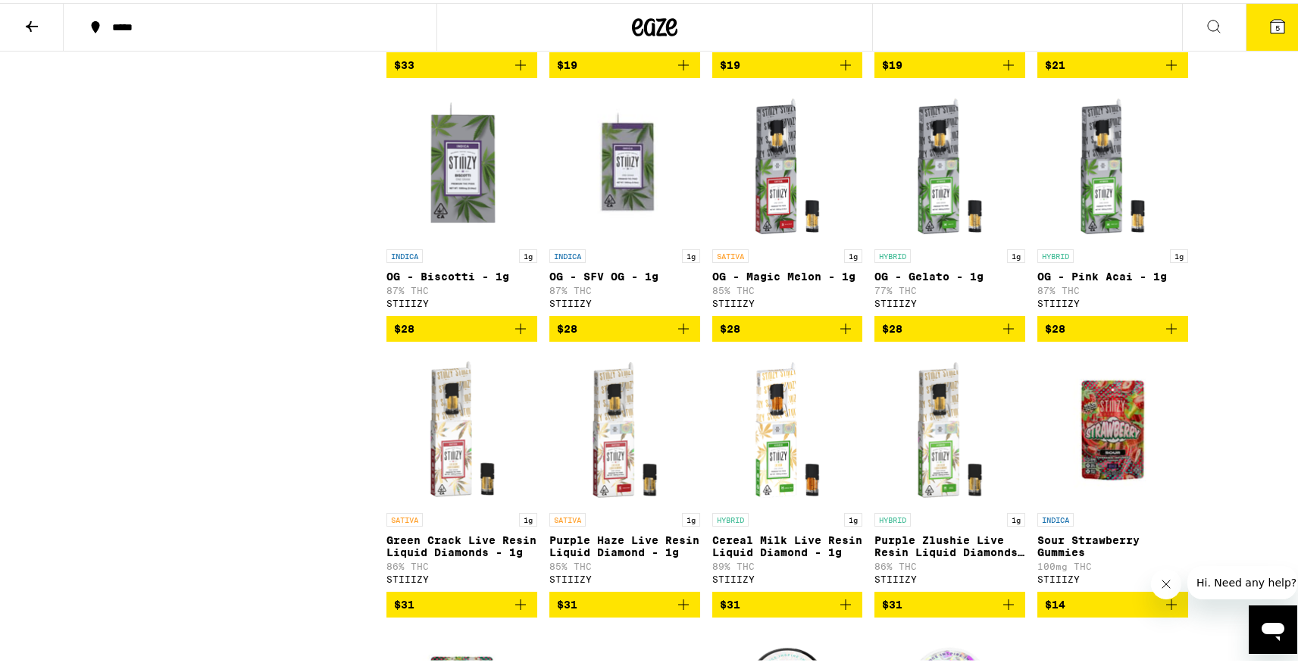
scroll to position [4690, 0]
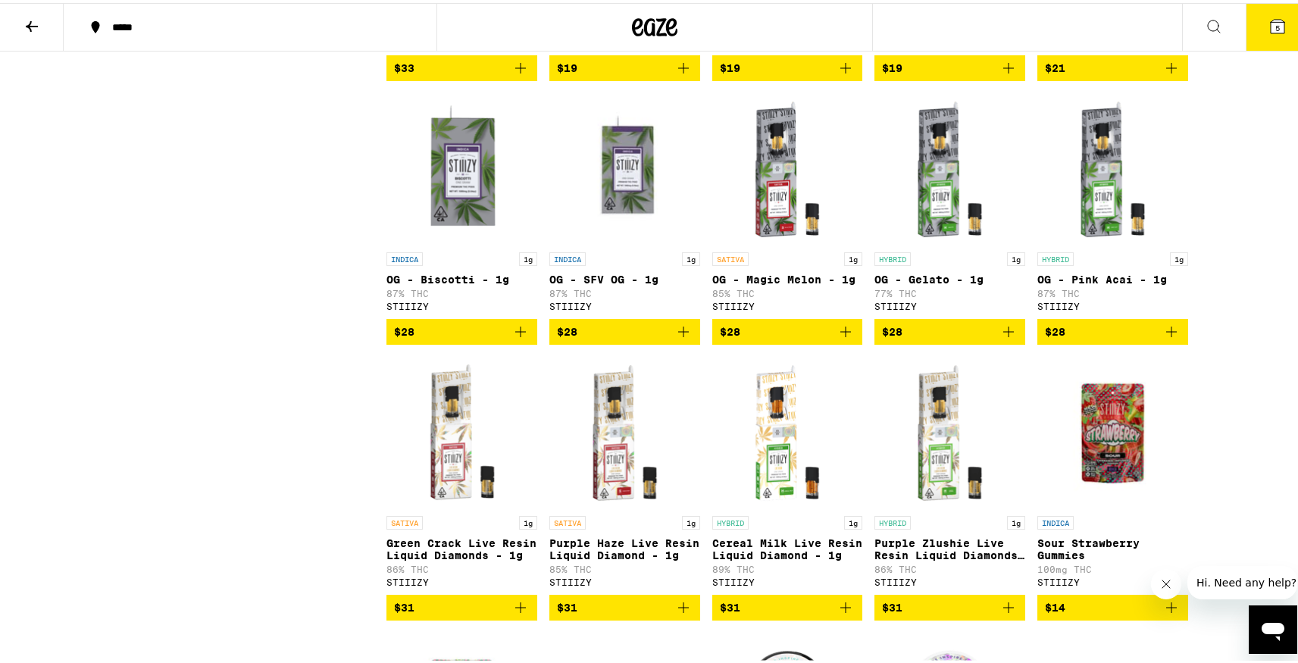
click at [773, 242] on img "Open page for OG - Magic Melon - 1g from STIIIZY" at bounding box center [787, 166] width 151 height 152
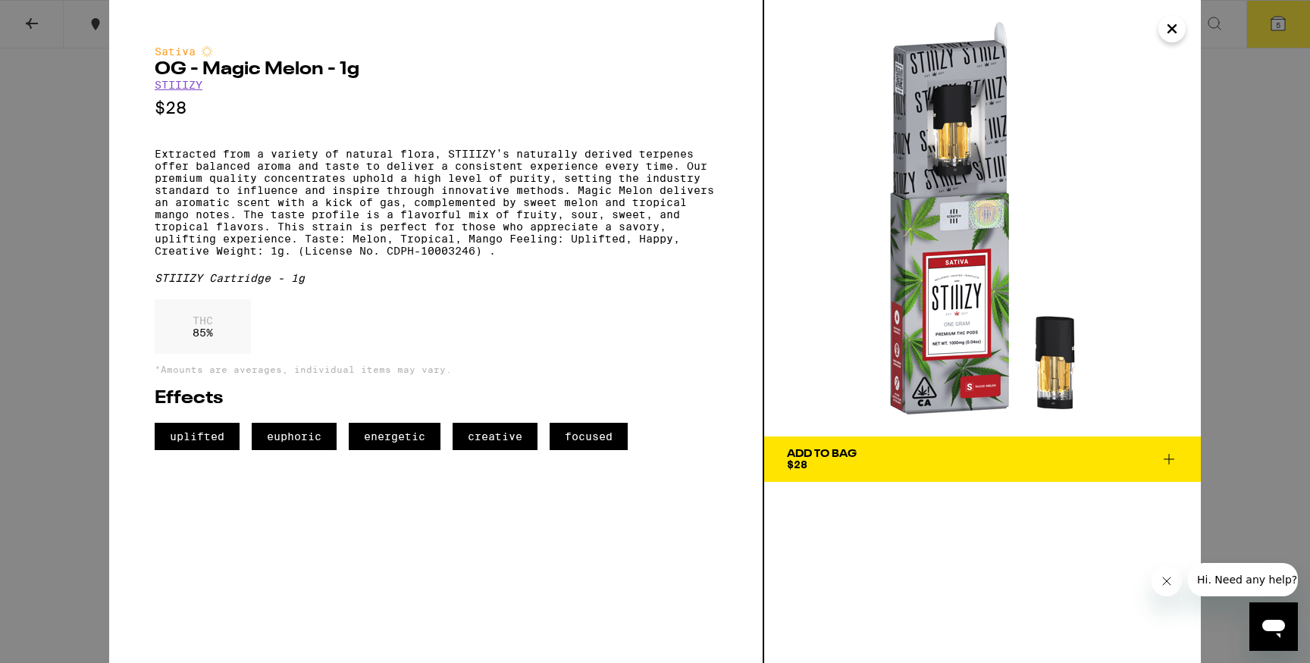
click at [1175, 30] on icon "Close" at bounding box center [1172, 28] width 18 height 23
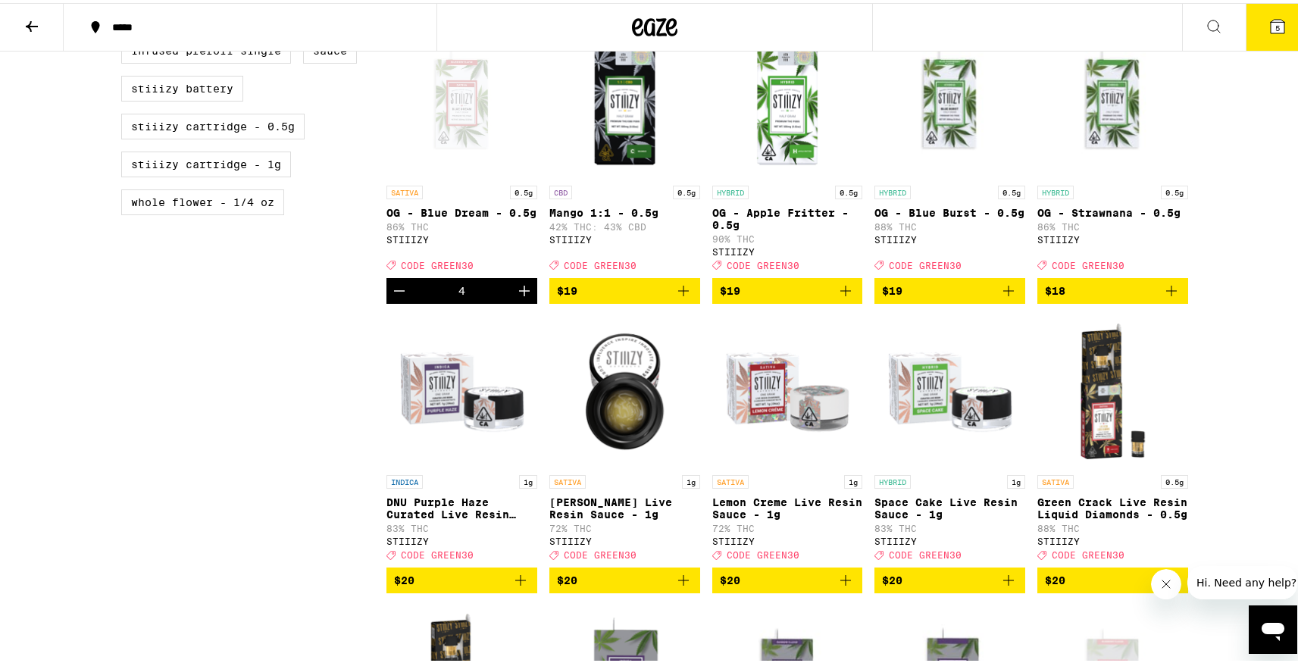
scroll to position [1032, 0]
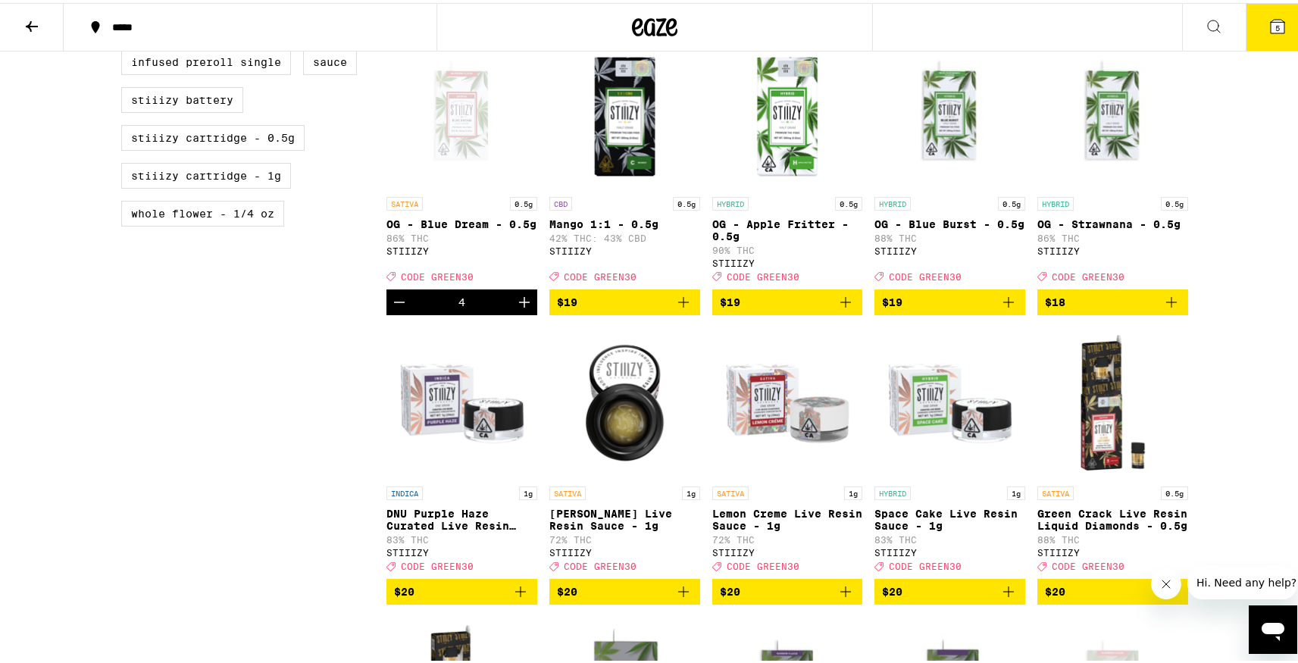
click at [387, 312] on button "Decrement" at bounding box center [400, 300] width 26 height 26
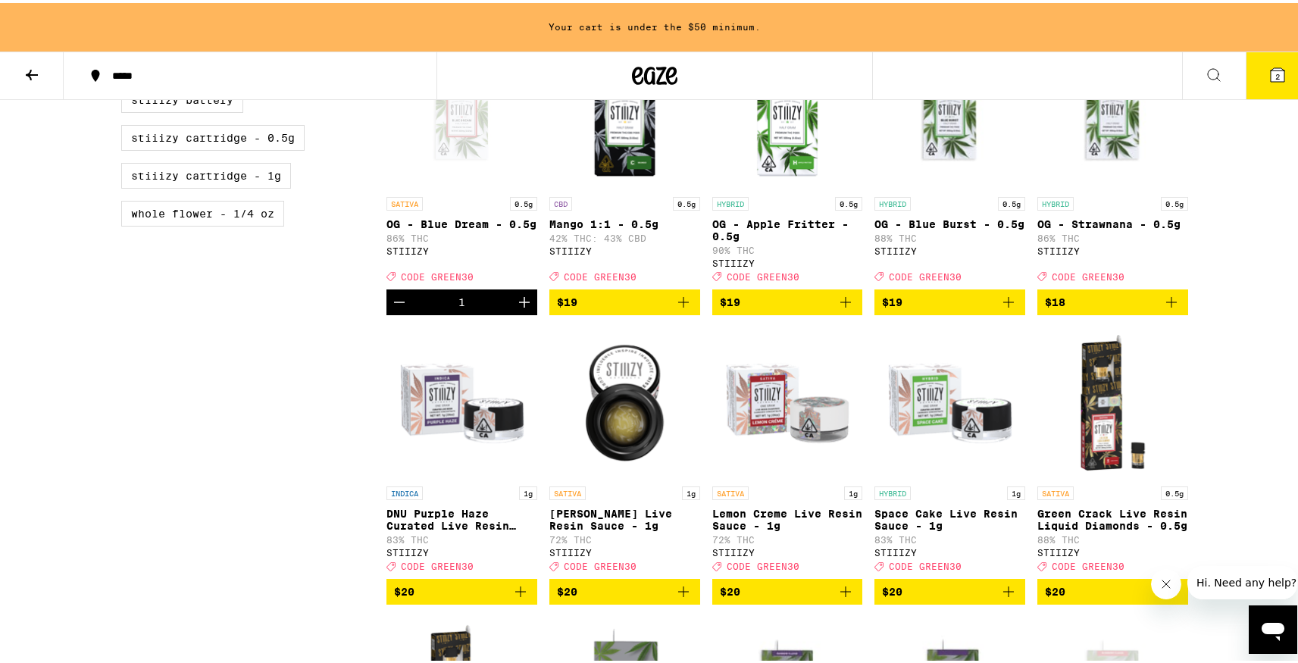
click at [387, 312] on button "Decrement" at bounding box center [400, 300] width 26 height 26
click at [525, 312] on button "$18" at bounding box center [462, 300] width 151 height 26
click at [520, 308] on icon "Increment" at bounding box center [524, 299] width 18 height 18
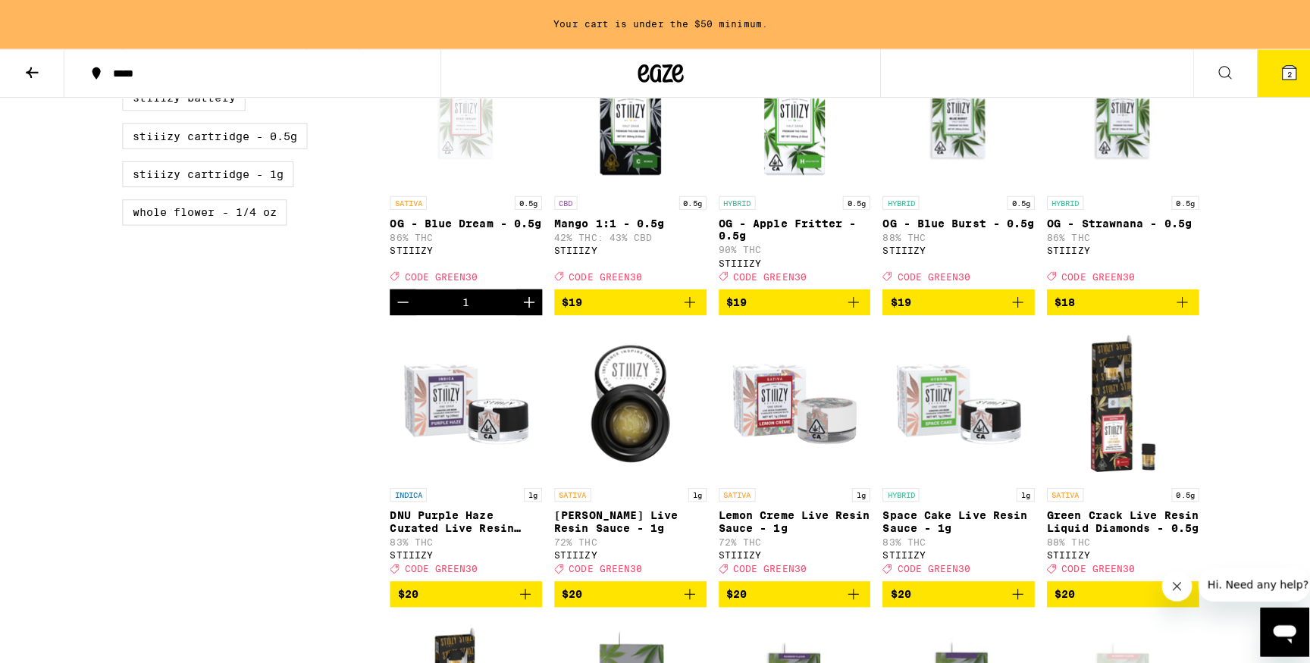
scroll to position [1032, 0]
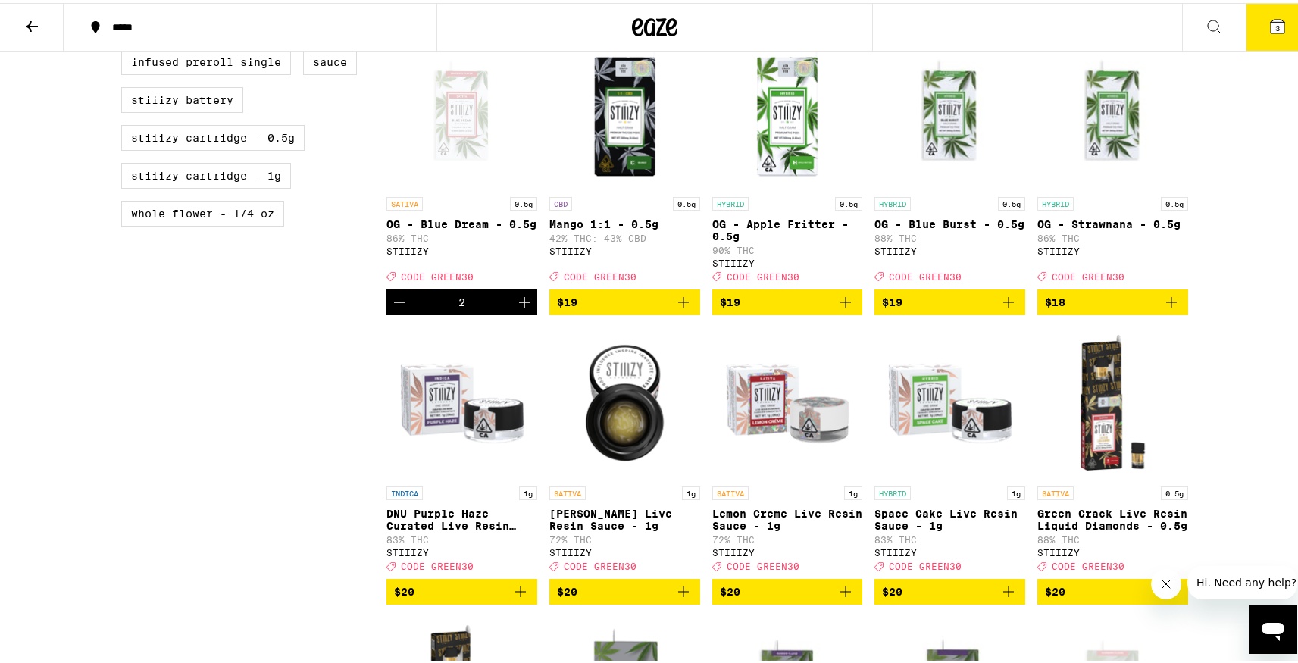
click at [520, 308] on icon "Increment" at bounding box center [524, 299] width 18 height 18
click at [1279, 29] on button "5" at bounding box center [1278, 24] width 64 height 47
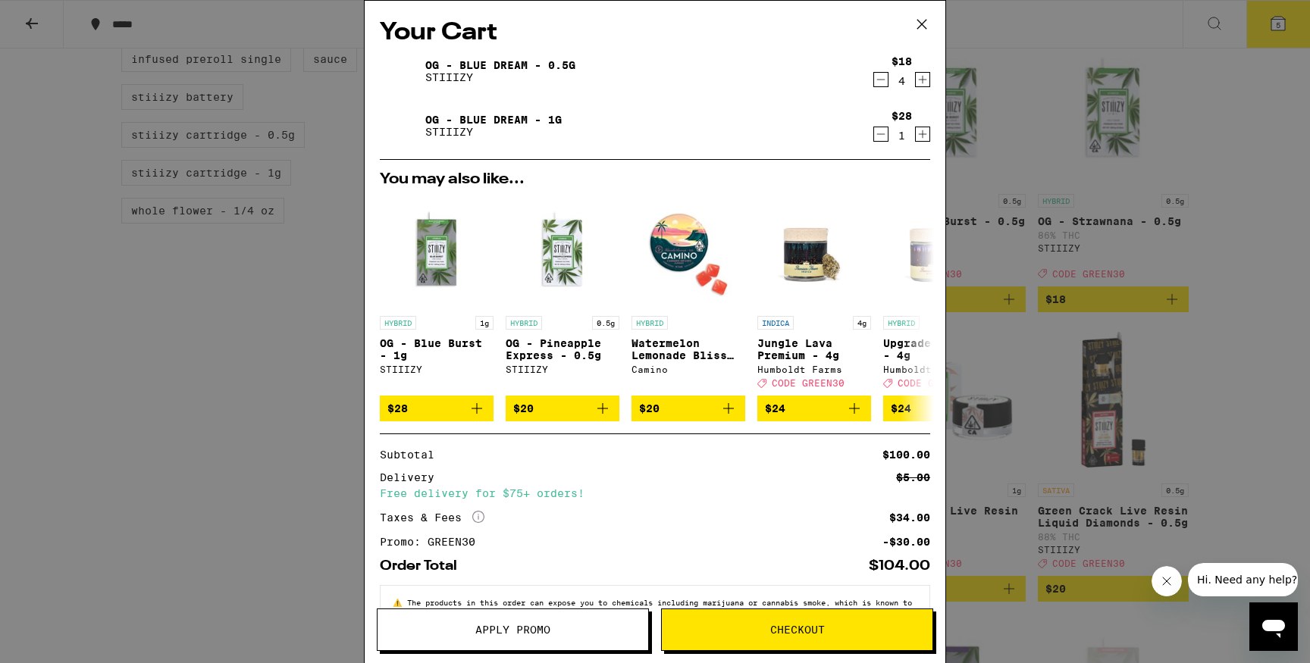
click at [916, 140] on icon "Increment" at bounding box center [923, 134] width 14 height 18
click at [874, 79] on icon "Decrement" at bounding box center [881, 79] width 14 height 18
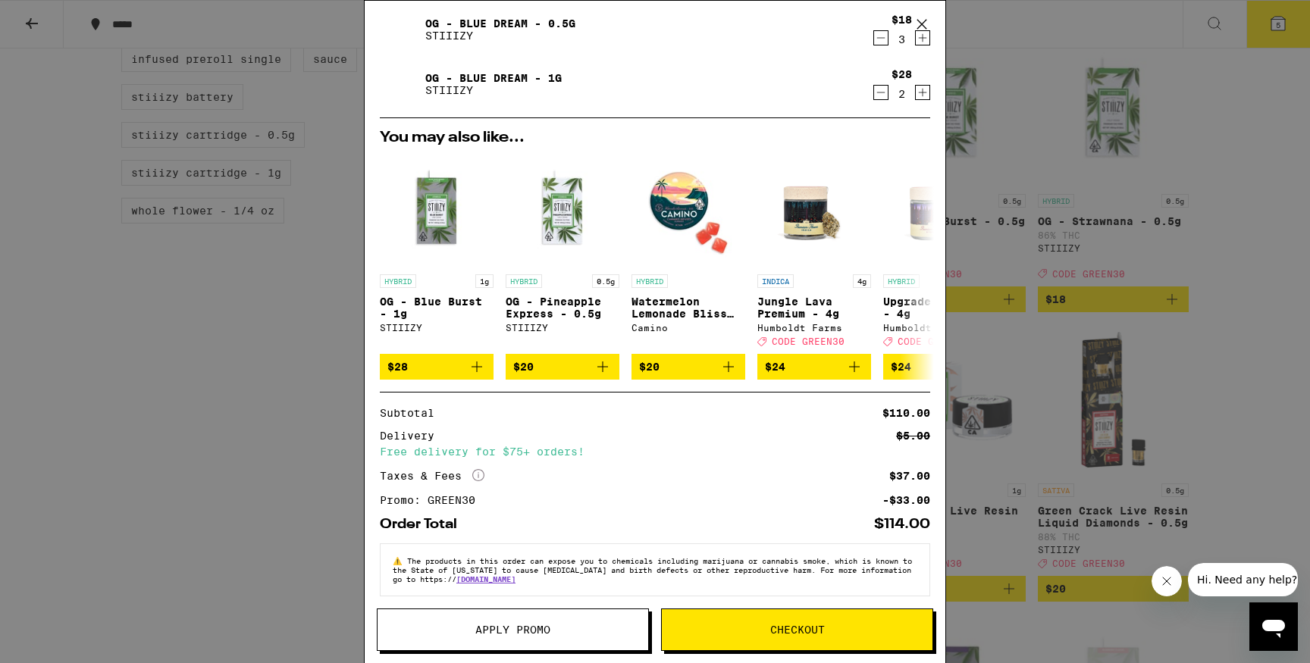
scroll to position [58, 0]
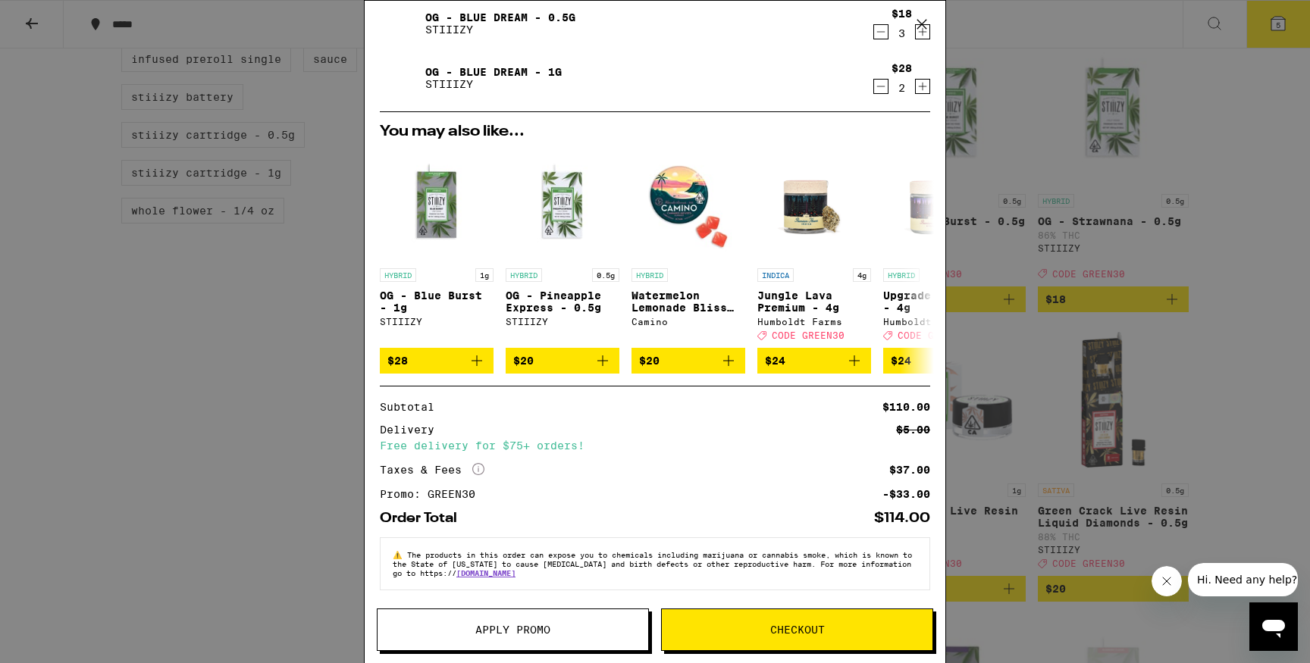
click at [750, 633] on span "Checkout" at bounding box center [797, 630] width 271 height 11
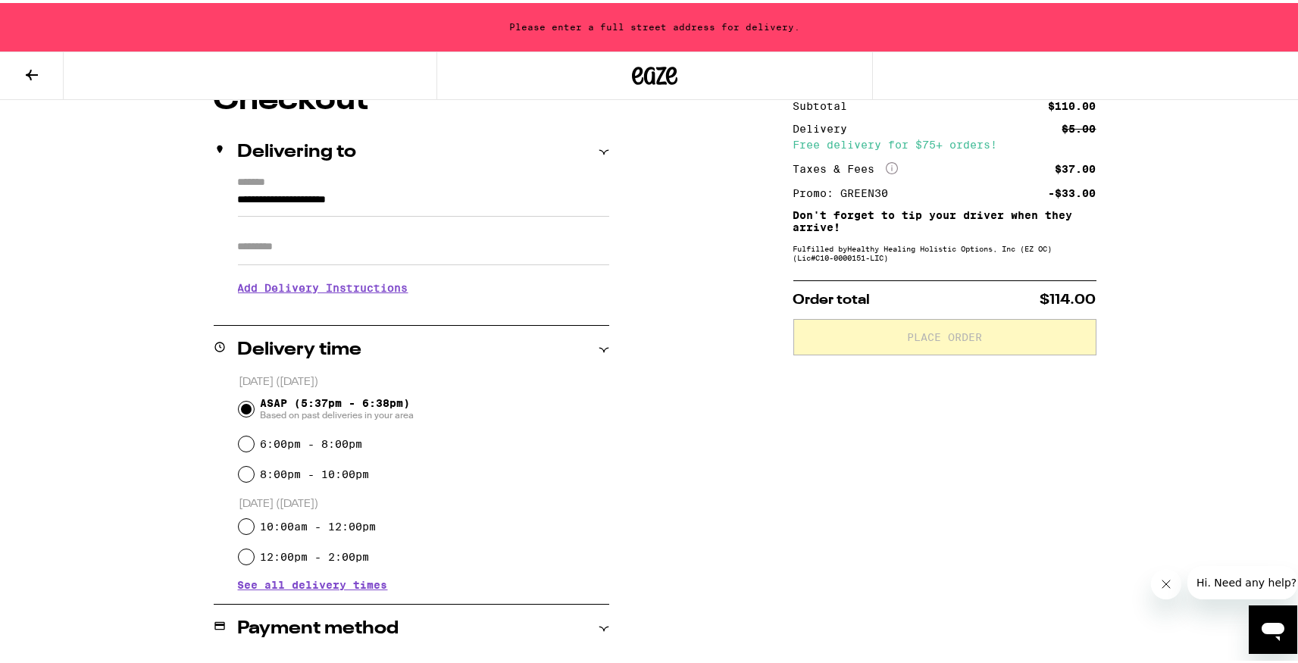
scroll to position [150, 0]
click at [421, 198] on input "**********" at bounding box center [423, 200] width 371 height 26
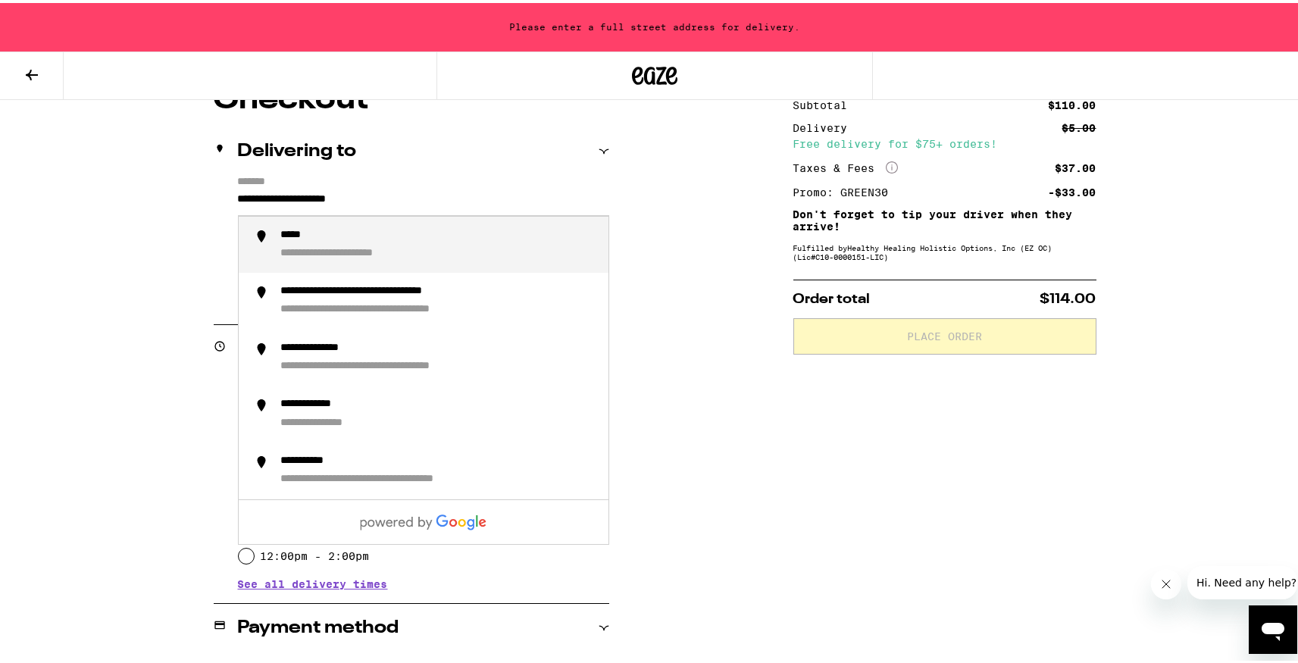
click at [369, 258] on div "**********" at bounding box center [363, 251] width 164 height 14
type input "**********"
click at [476, 197] on input "**********" at bounding box center [423, 200] width 371 height 26
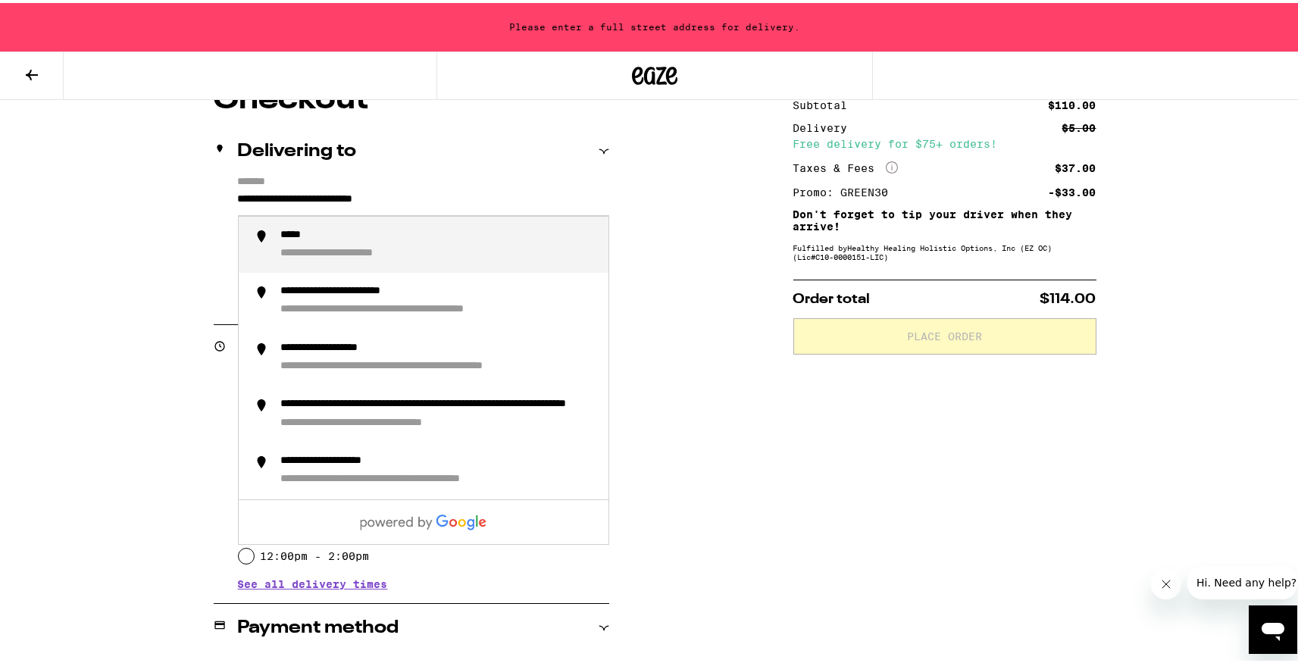
drag, startPoint x: 473, startPoint y: 197, endPoint x: 99, endPoint y: 206, distance: 373.8
click at [99, 206] on div "**********" at bounding box center [655, 393] width 1310 height 1087
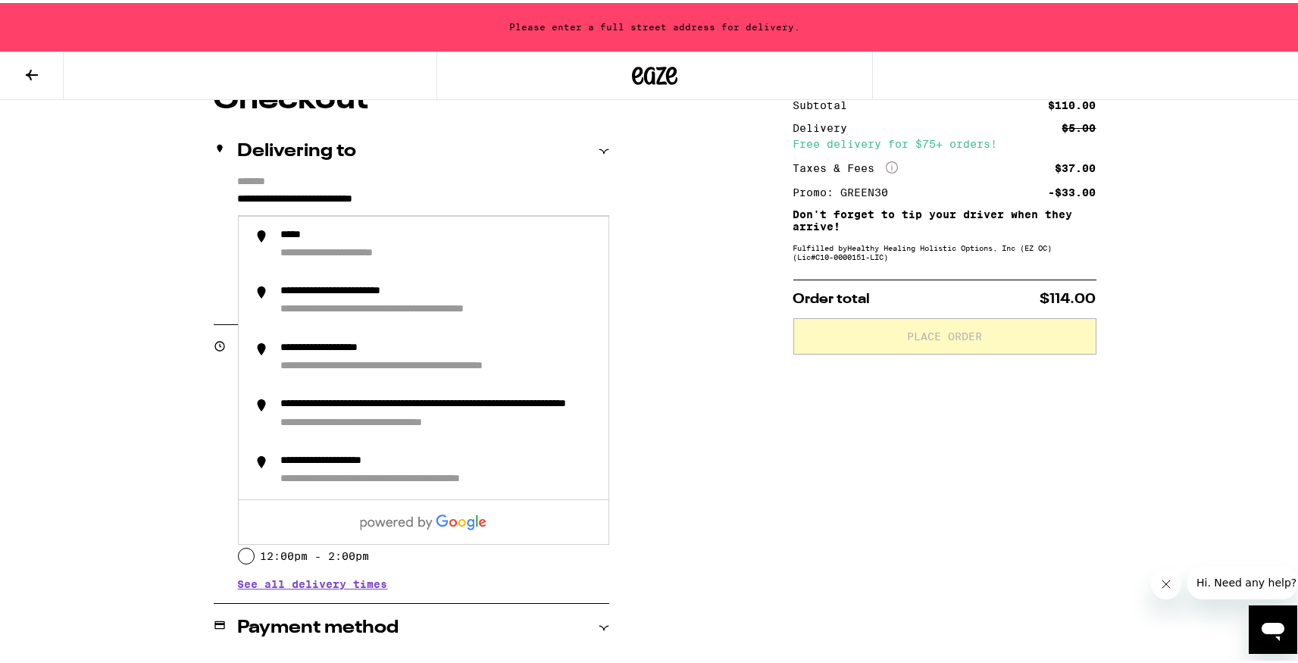
drag, startPoint x: 465, startPoint y: 196, endPoint x: 184, endPoint y: 180, distance: 280.9
click at [184, 180] on div "**********" at bounding box center [654, 509] width 1091 height 855
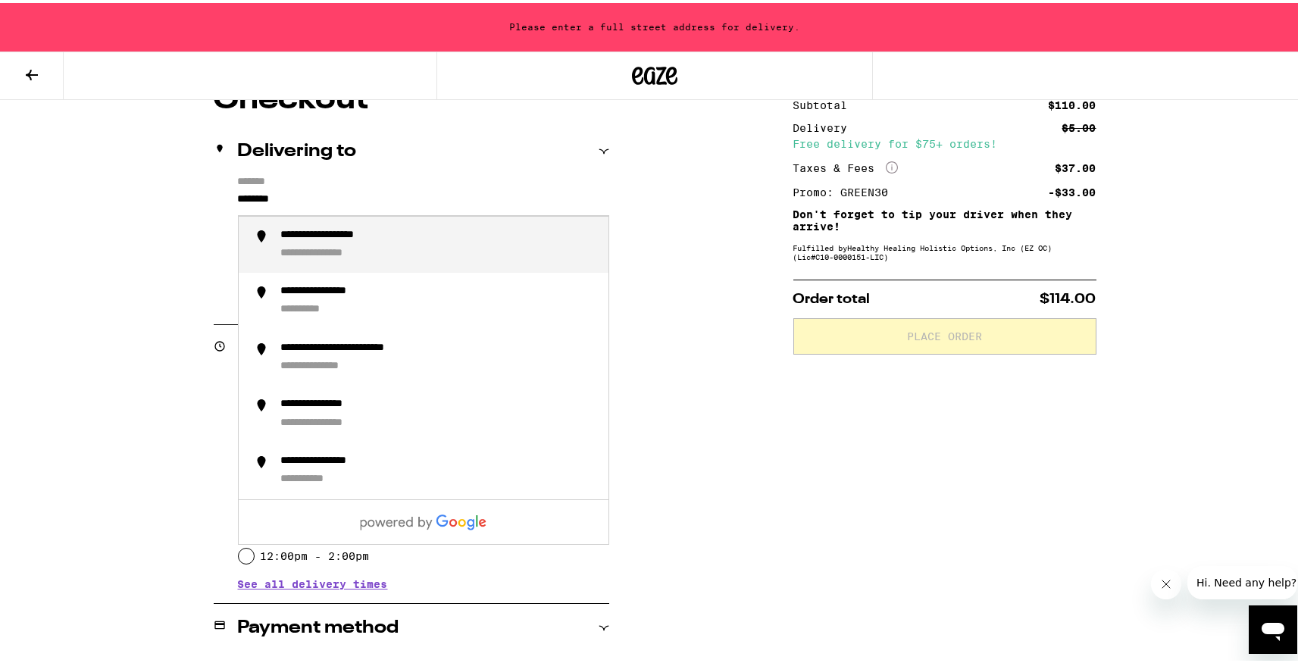
click at [326, 250] on div "**********" at bounding box center [336, 251] width 110 height 14
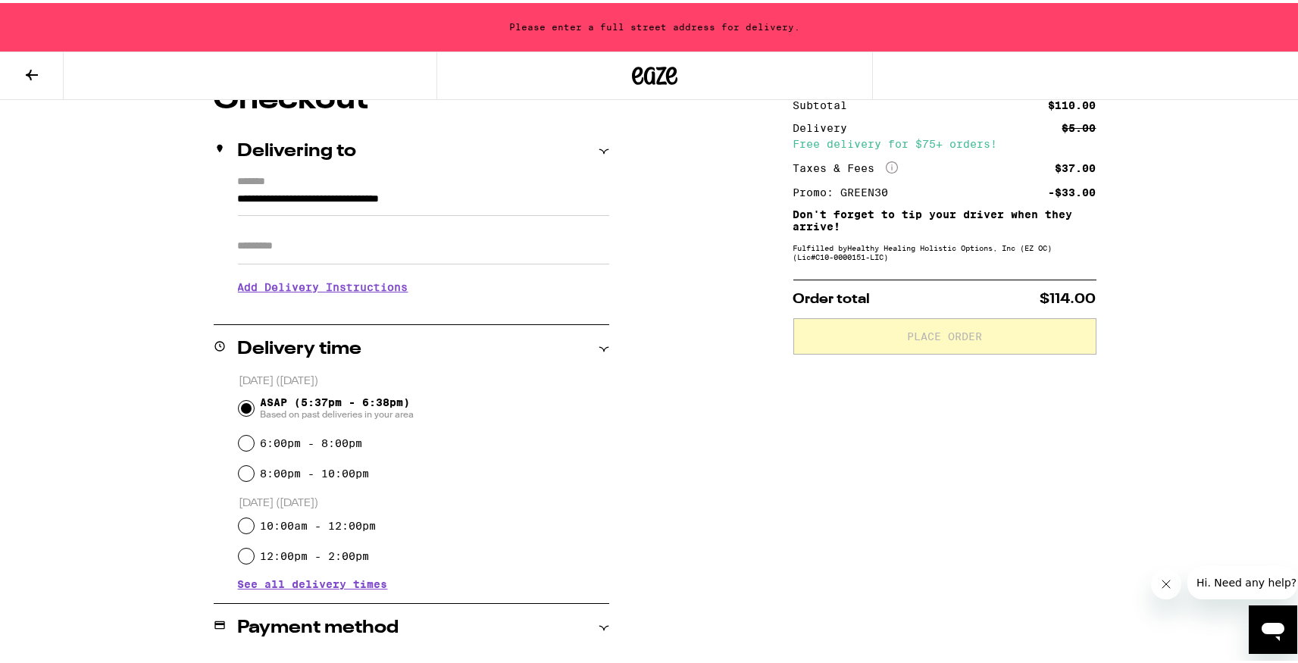
type input "**********"
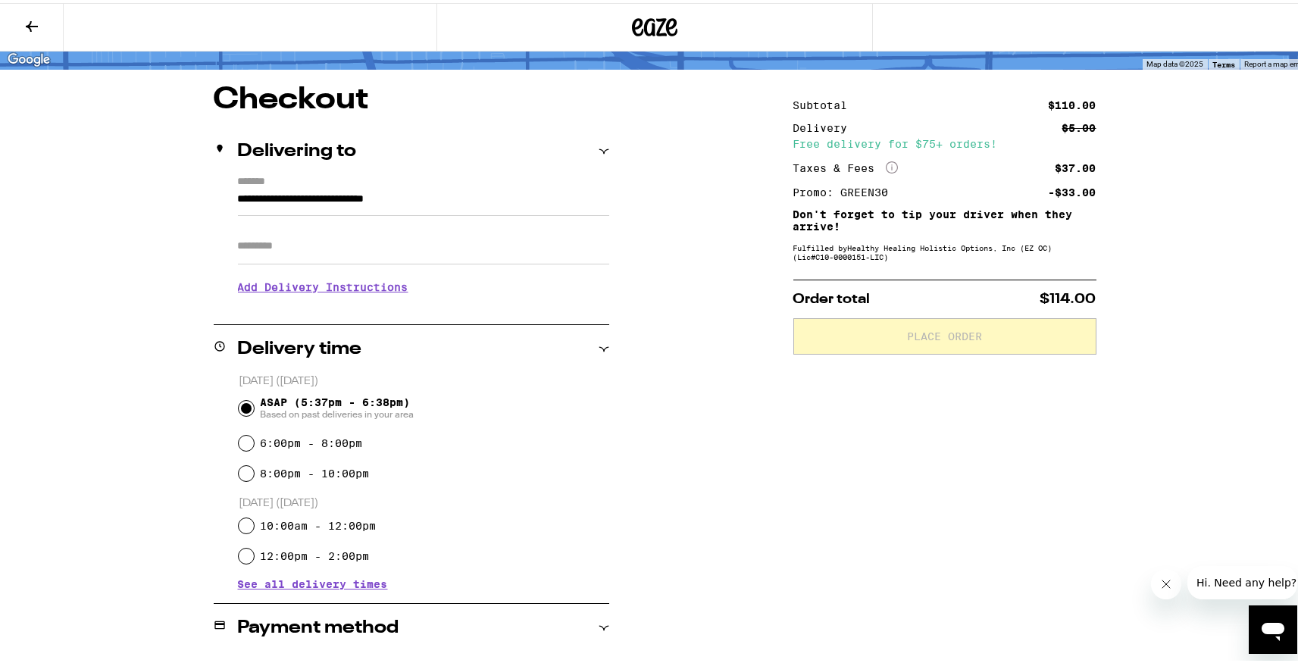
click at [326, 250] on input "Apt/Suite" at bounding box center [423, 243] width 371 height 36
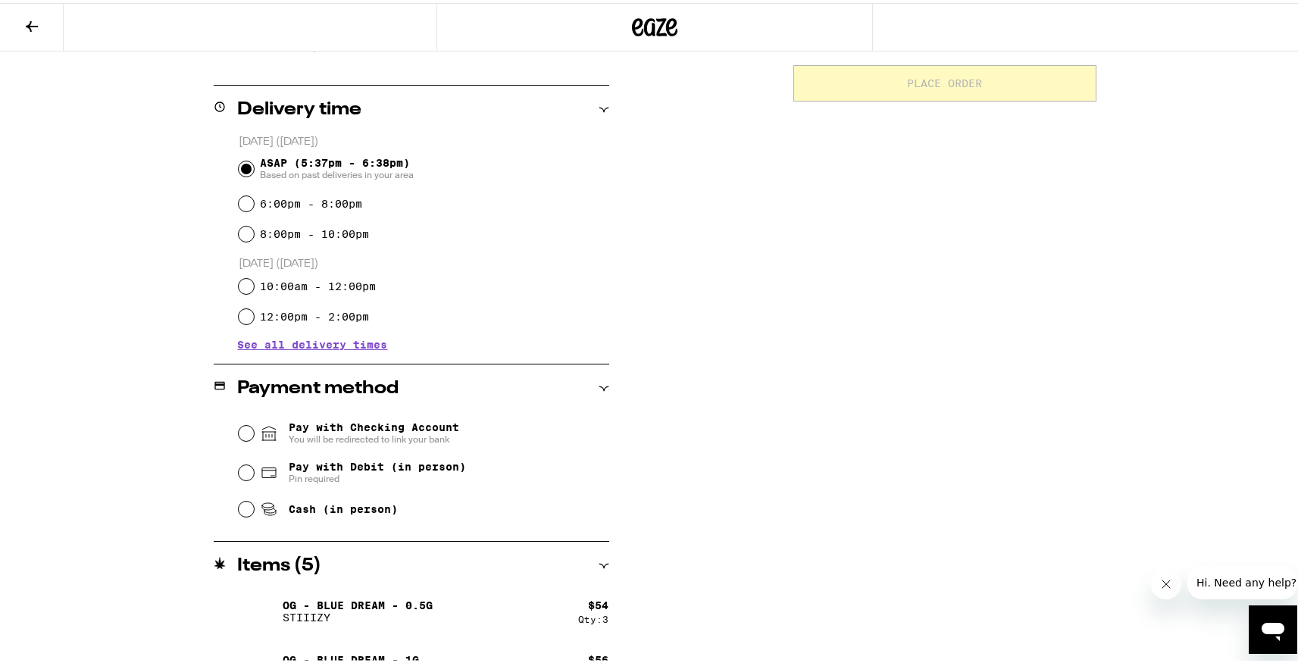
scroll to position [389, 0]
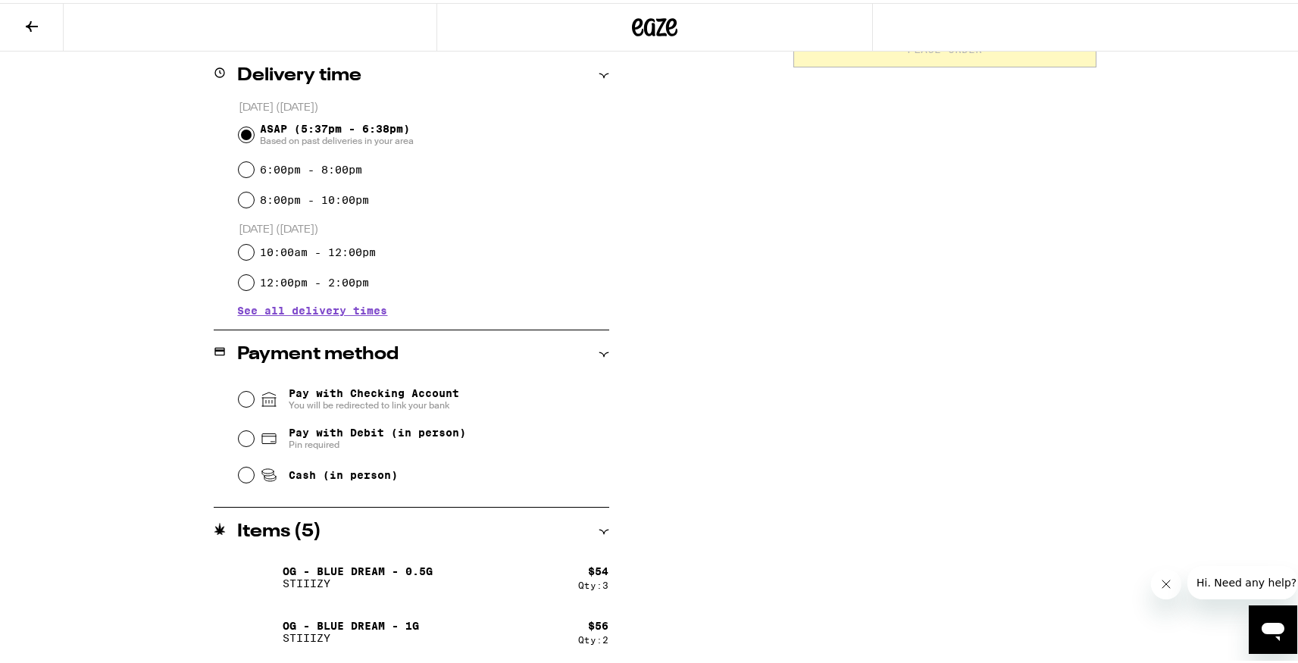
type input "******"
click at [239, 474] on input "Cash (in person)" at bounding box center [246, 472] width 15 height 15
radio input "true"
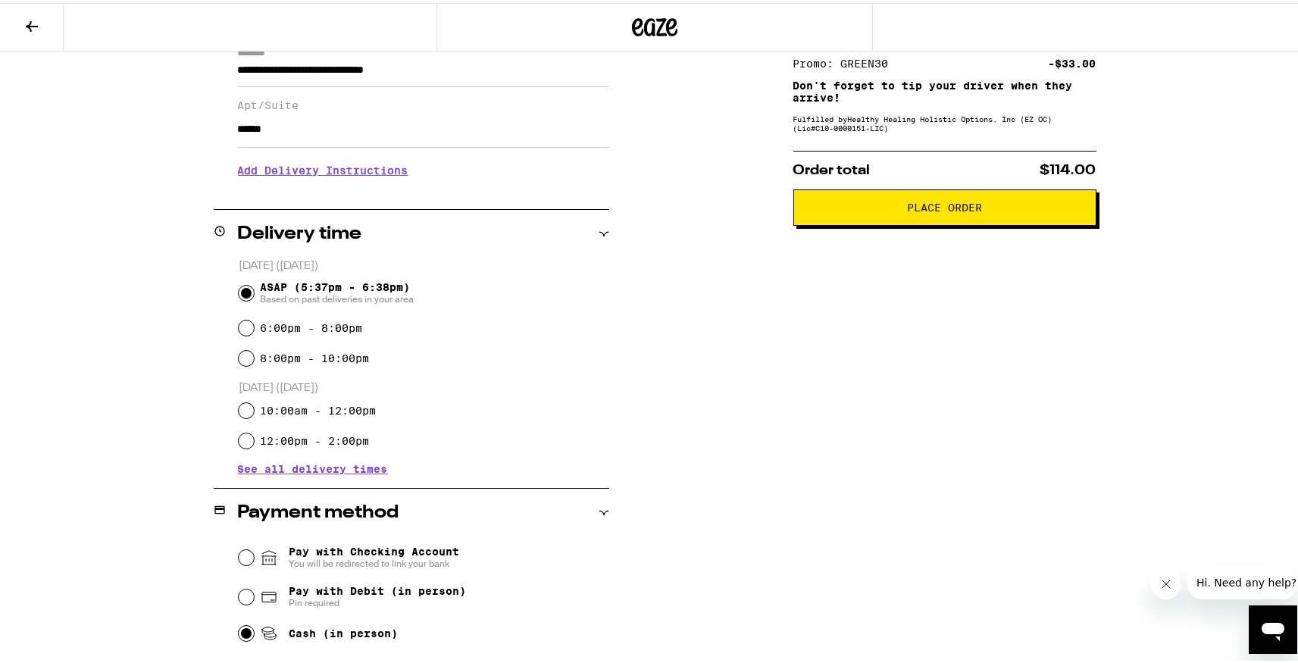
scroll to position [230, 0]
click at [357, 177] on h3 "Add Delivery Instructions" at bounding box center [423, 168] width 371 height 35
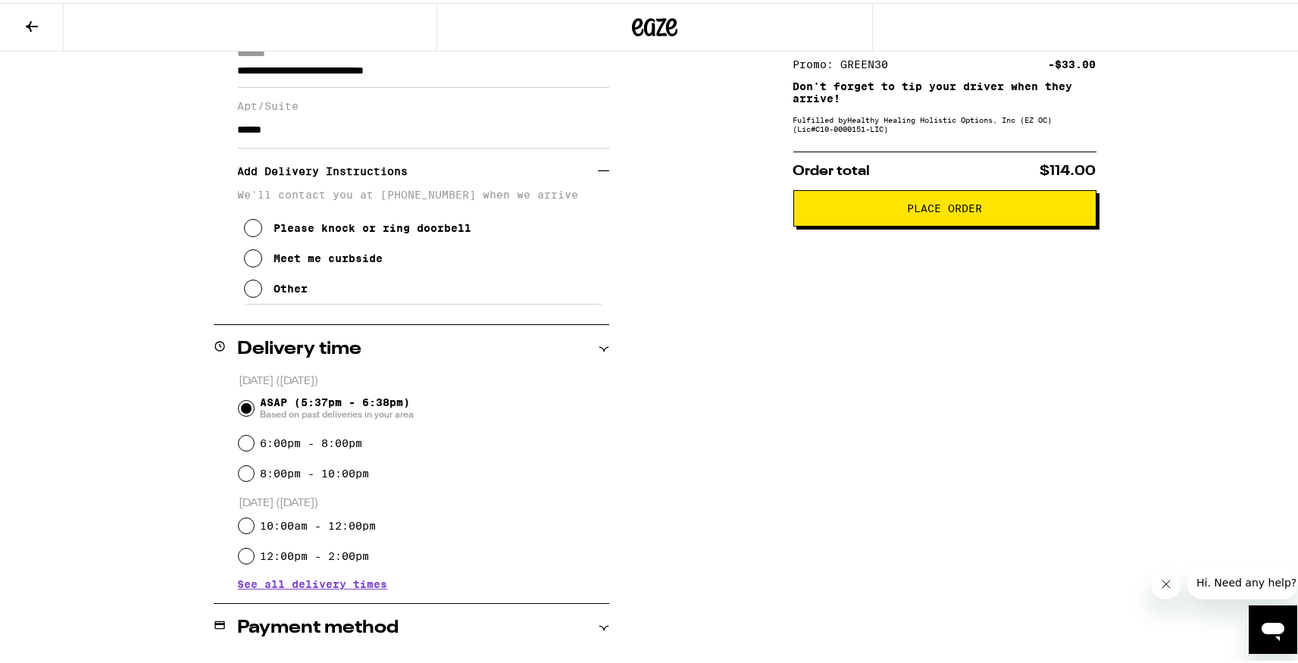
click at [256, 290] on button "Other" at bounding box center [276, 286] width 64 height 30
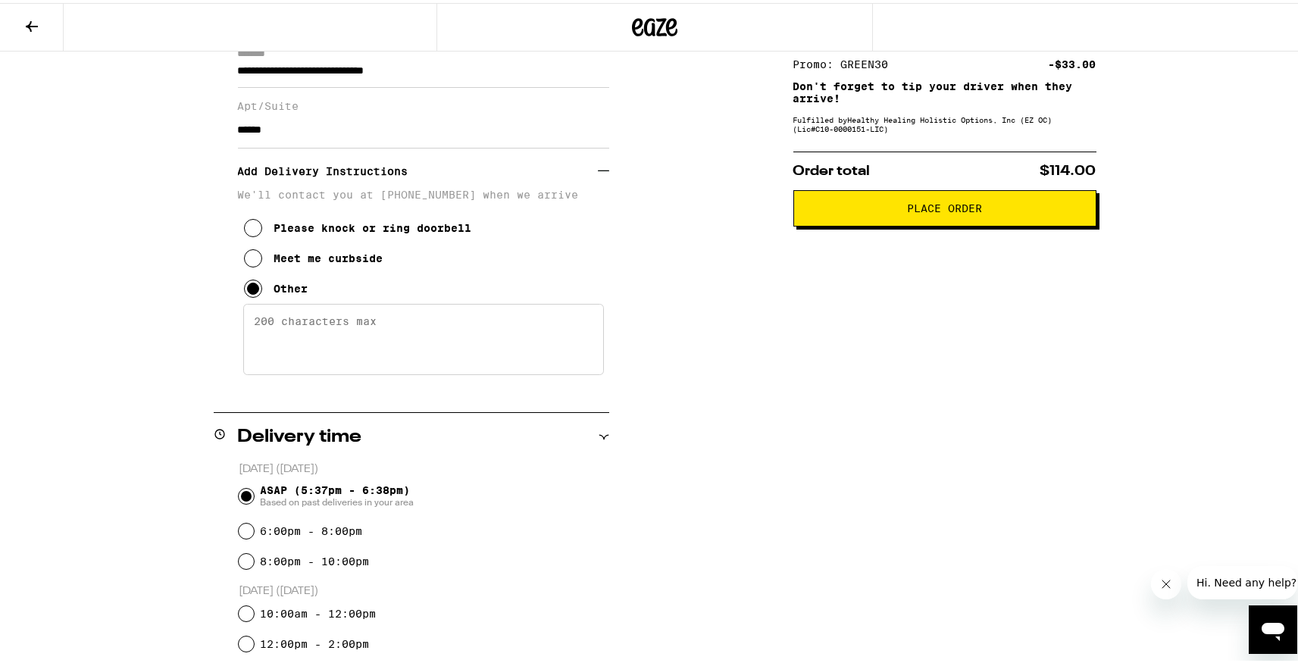
click at [332, 343] on textarea "Enter any other delivery instructions you want driver to know" at bounding box center [423, 336] width 361 height 71
type textarea "P"
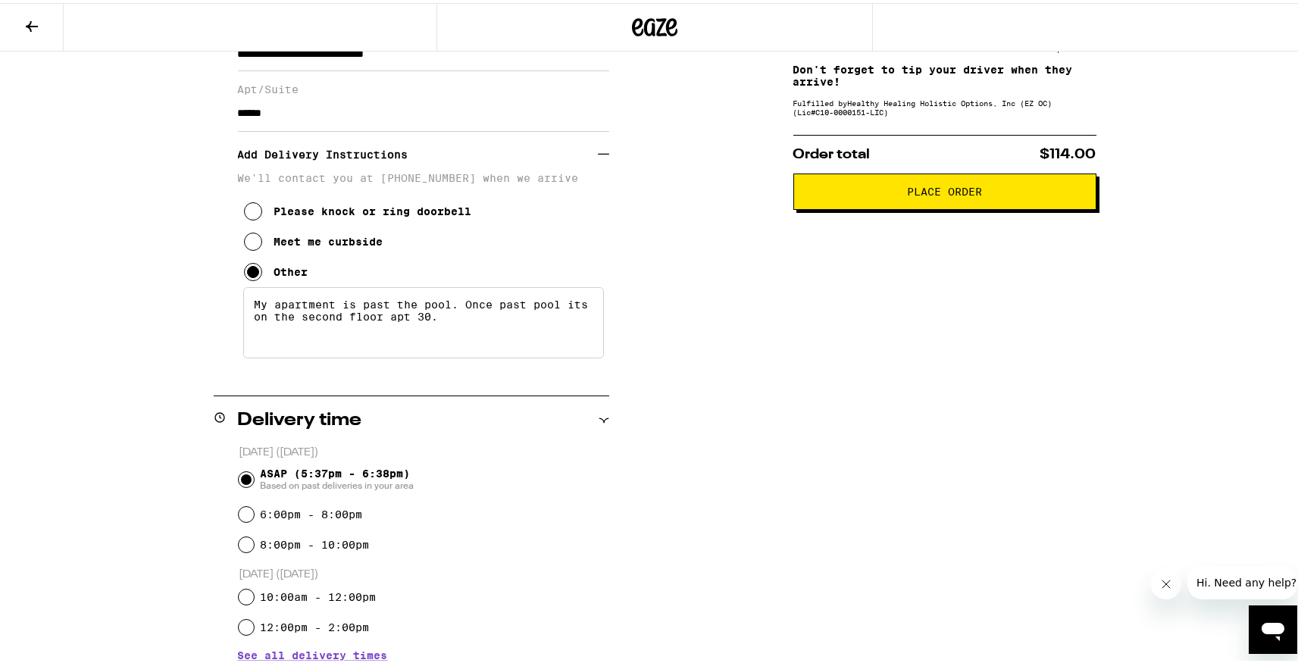
scroll to position [273, 0]
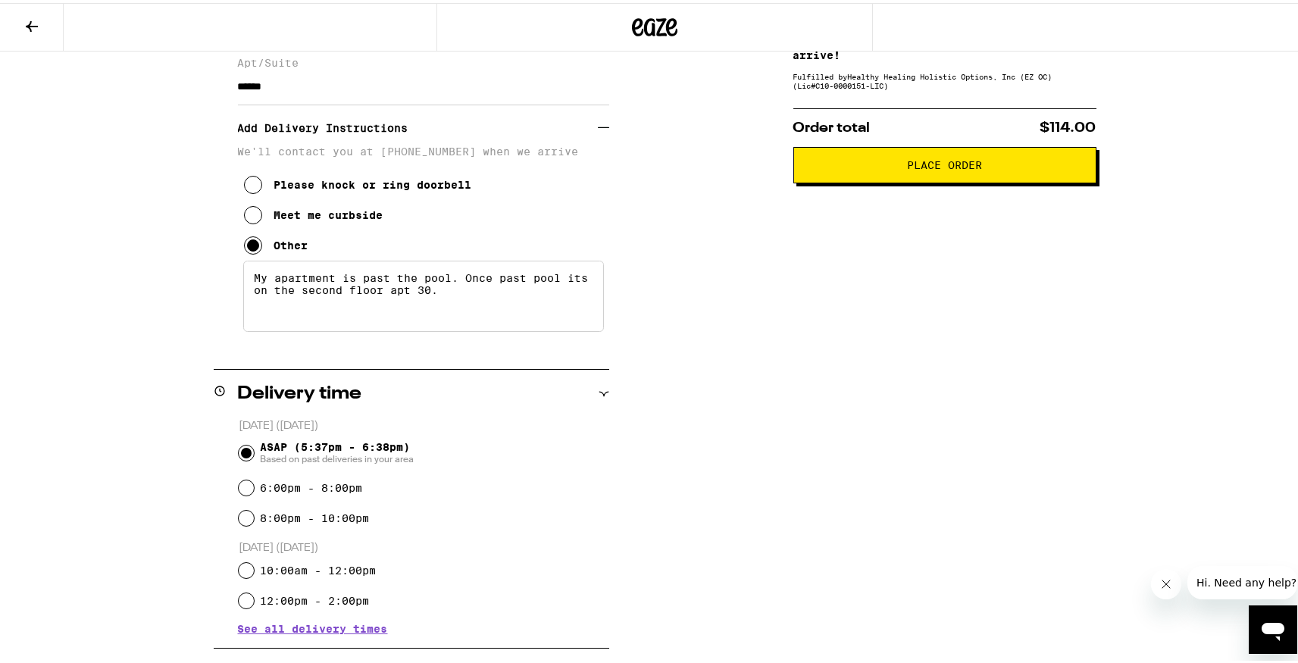
type textarea "My apartment is past the pool. Once past pool its on the second floor apt 30."
click at [941, 176] on button "Place Order" at bounding box center [945, 162] width 303 height 36
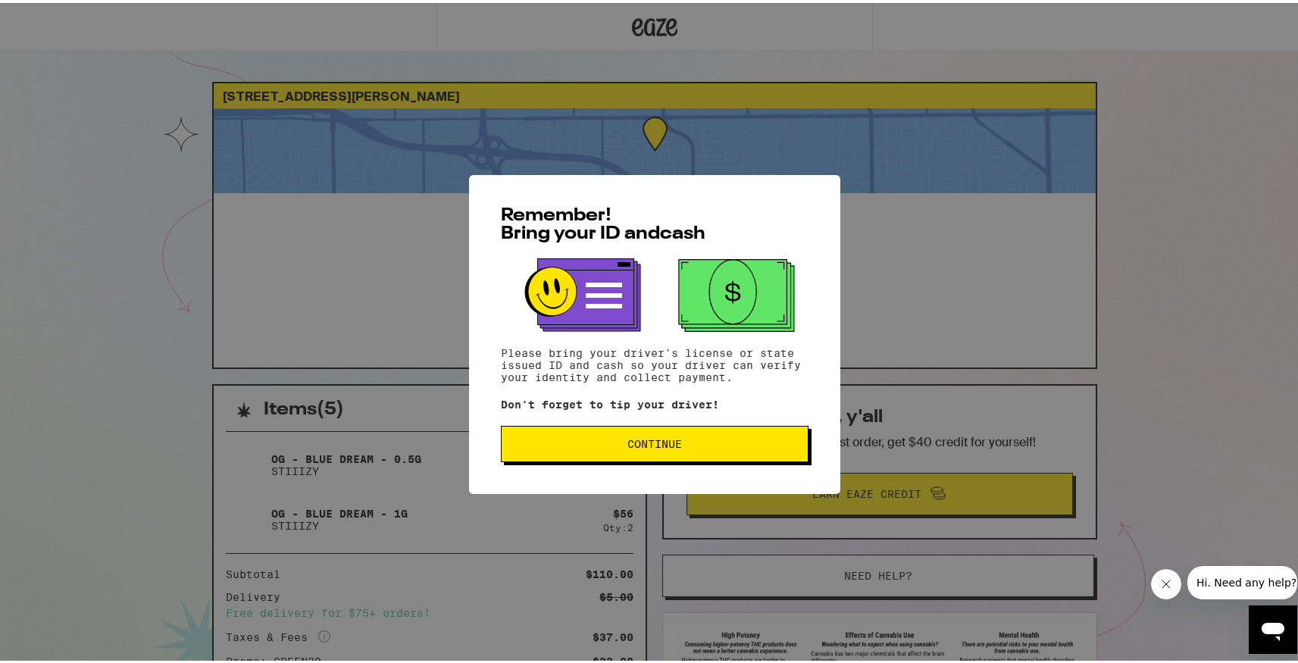
click at [678, 446] on span "Continue" at bounding box center [655, 441] width 282 height 11
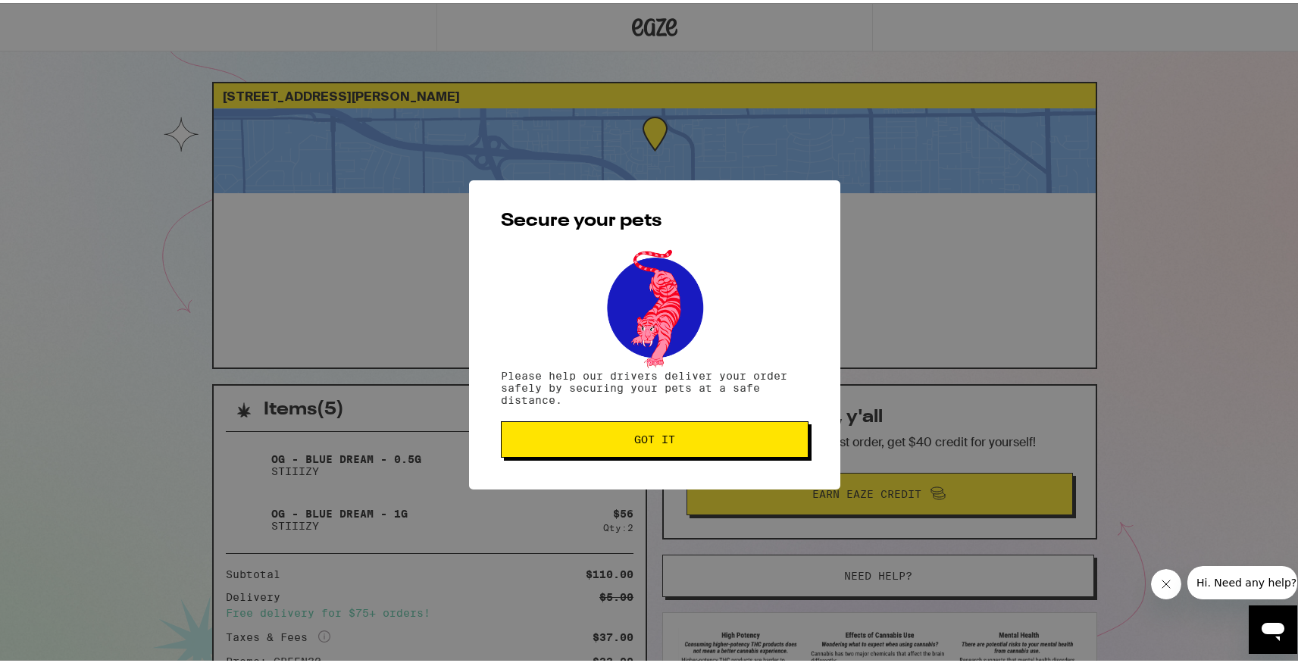
click at [678, 448] on button "Got it" at bounding box center [655, 436] width 308 height 36
